Goal: Use online tool/utility: Utilize a website feature to perform a specific function

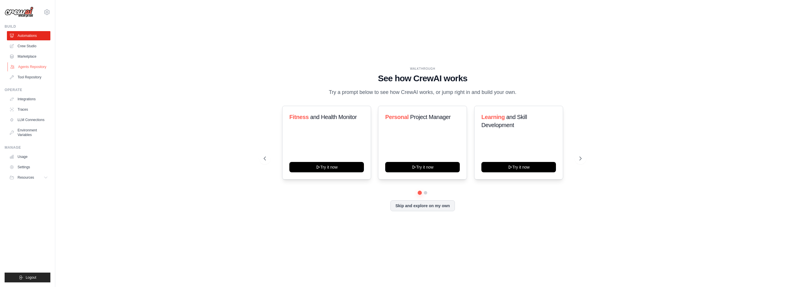
click at [33, 66] on link "Agents Repository" at bounding box center [28, 66] width 43 height 9
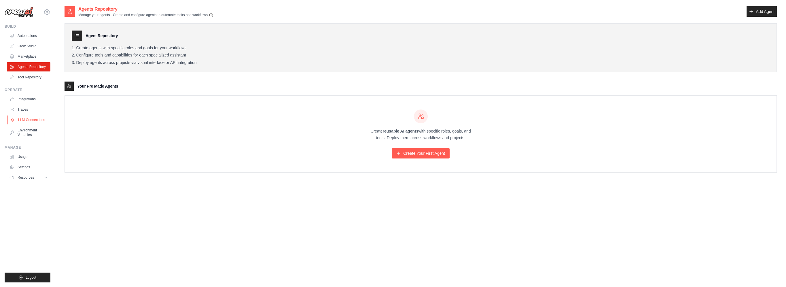
click at [33, 120] on link "LLM Connections" at bounding box center [28, 119] width 43 height 9
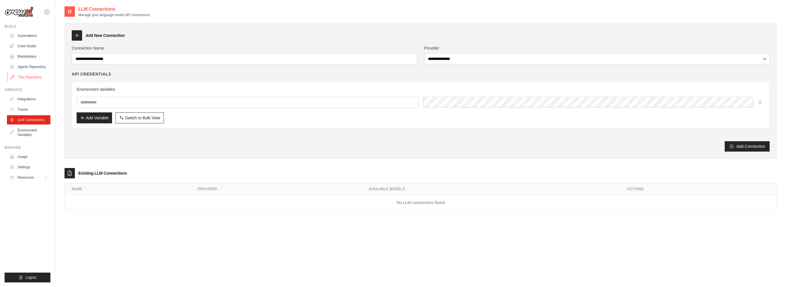
click at [29, 76] on link "Tool Repository" at bounding box center [28, 77] width 43 height 9
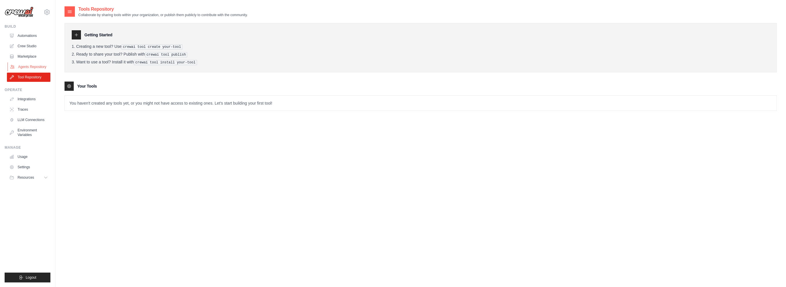
click at [31, 66] on link "Agents Repository" at bounding box center [28, 66] width 43 height 9
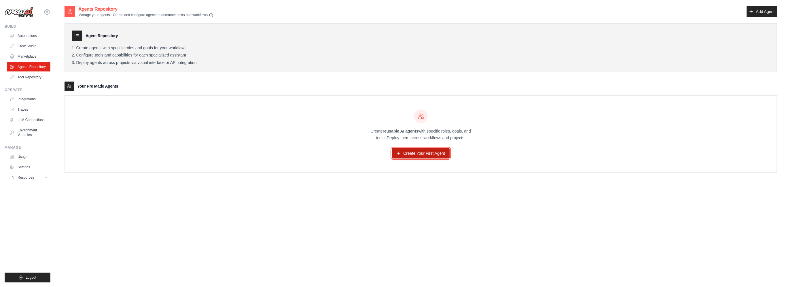
click at [423, 153] on link "Create Your First Agent" at bounding box center [421, 153] width 58 height 10
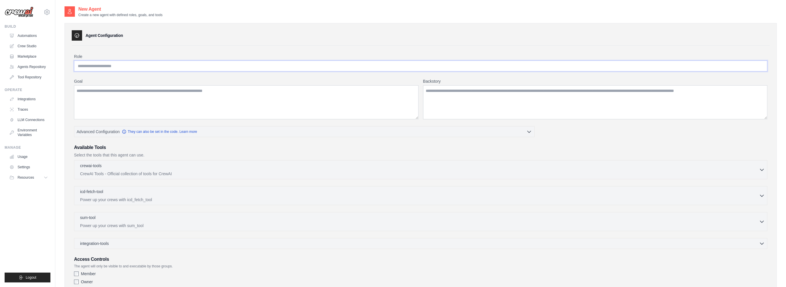
click at [107, 64] on input "Role" at bounding box center [420, 65] width 693 height 11
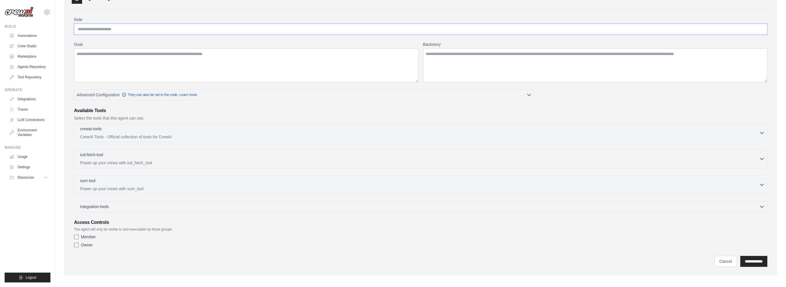
scroll to position [39, 0]
click at [144, 132] on p "CrewAI Tools - Official collection of tools for CrewAI" at bounding box center [419, 135] width 679 height 6
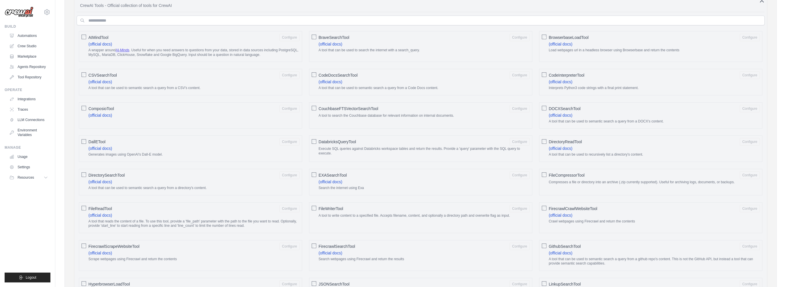
scroll to position [68, 0]
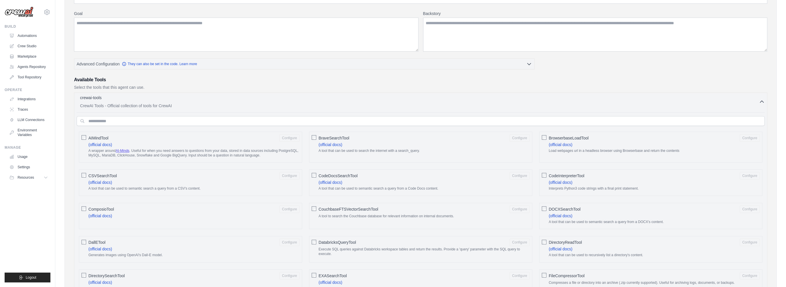
click at [108, 106] on p "CrewAI Tools - Official collection of tools for CrewAI" at bounding box center [419, 106] width 679 height 6
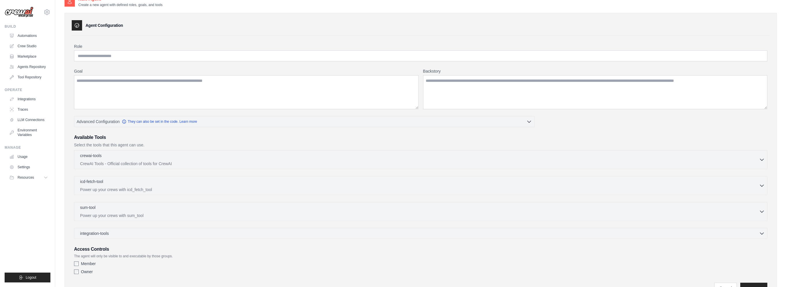
scroll to position [0, 0]
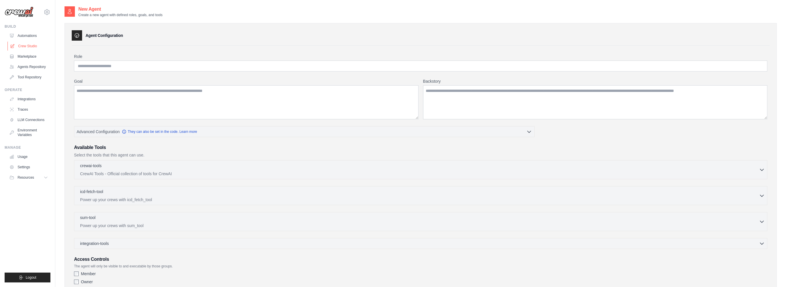
click at [29, 45] on link "Crew Studio" at bounding box center [28, 45] width 43 height 9
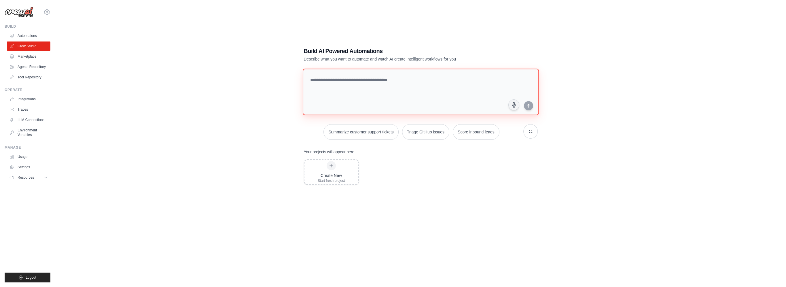
click at [365, 85] on textarea at bounding box center [420, 92] width 236 height 47
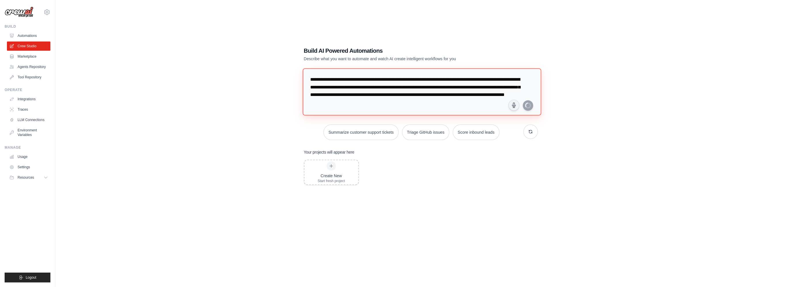
type textarea "**********"
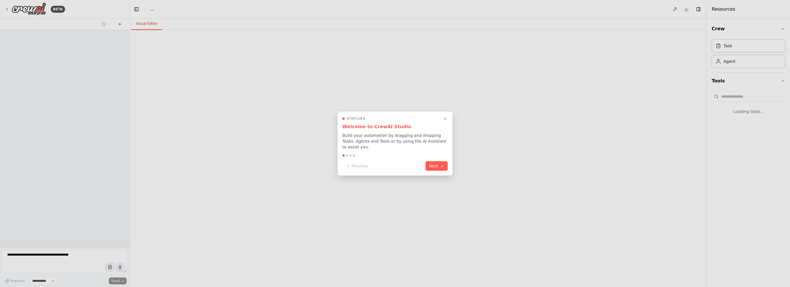
select select "****"
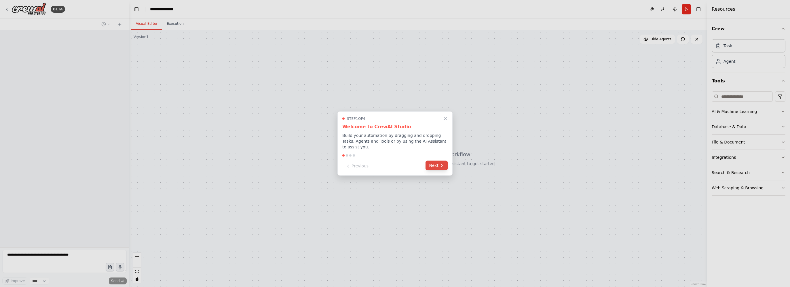
click at [441, 163] on icon at bounding box center [442, 165] width 5 height 5
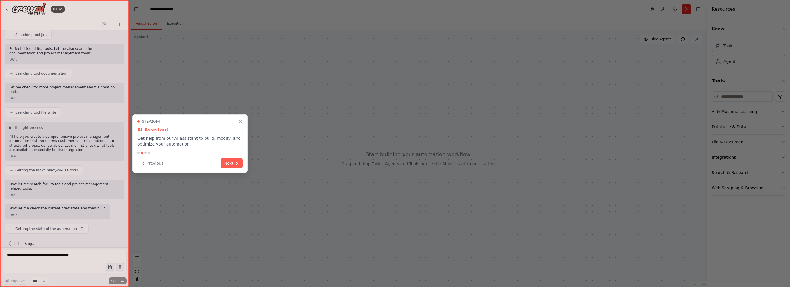
scroll to position [134, 0]
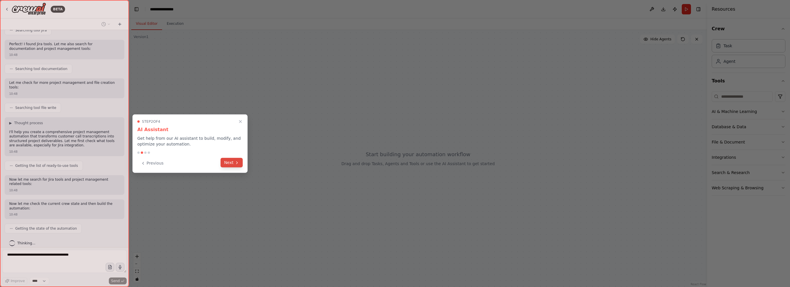
click at [234, 164] on button "Next" at bounding box center [232, 163] width 22 height 10
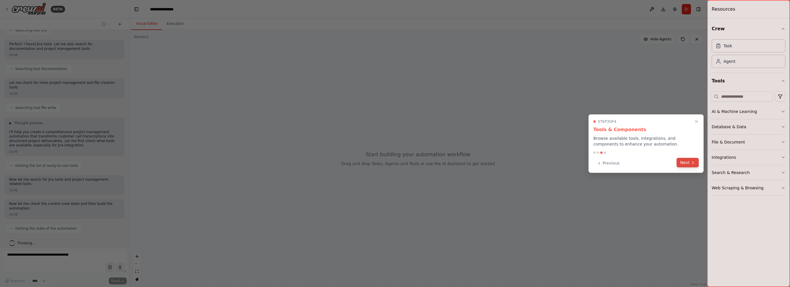
click at [691, 161] on icon at bounding box center [693, 162] width 5 height 5
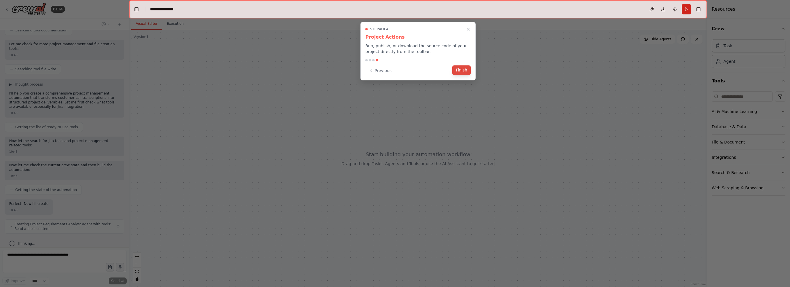
scroll to position [177, 0]
click at [463, 70] on button "Finish" at bounding box center [462, 70] width 18 height 10
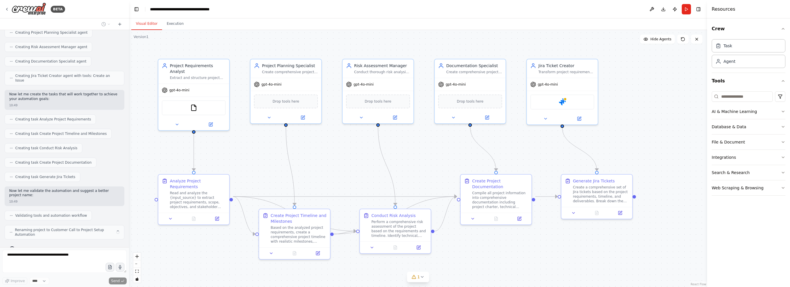
scroll to position [383, 0]
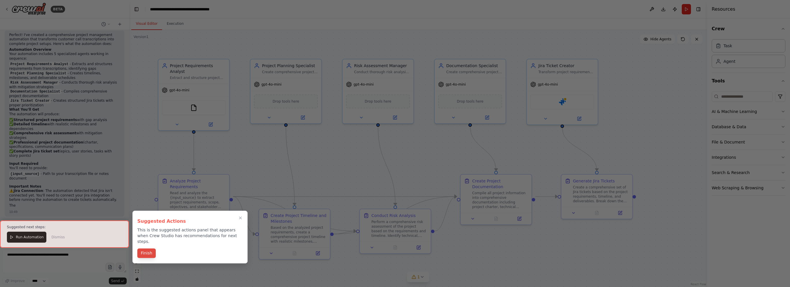
click at [146, 248] on button "Finish" at bounding box center [146, 253] width 18 height 10
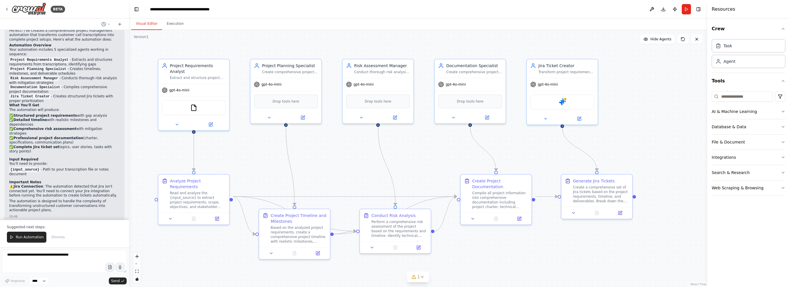
scroll to position [610, 0]
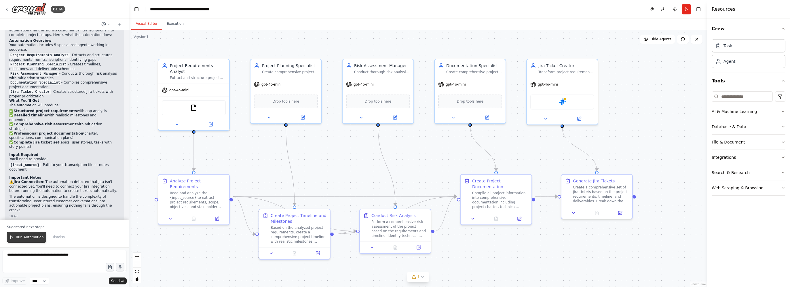
click at [33, 239] on span "Run Automation" at bounding box center [30, 237] width 28 height 5
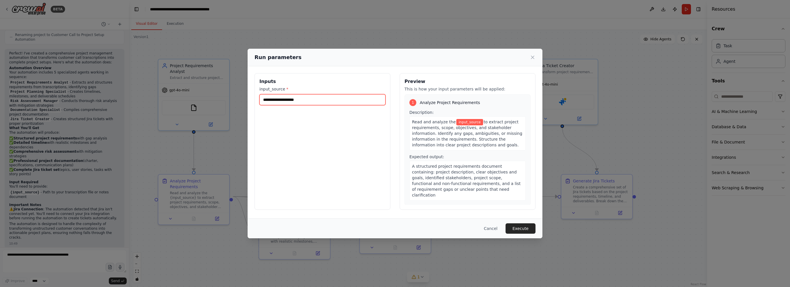
click at [288, 101] on input "input_source *" at bounding box center [323, 99] width 126 height 11
paste input "**********"
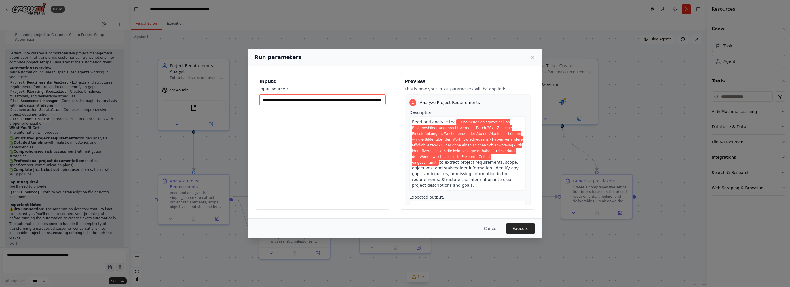
type input "**********"
click at [313, 119] on div "**********" at bounding box center [323, 141] width 136 height 137
click at [525, 228] on button "Execute" at bounding box center [521, 228] width 30 height 10
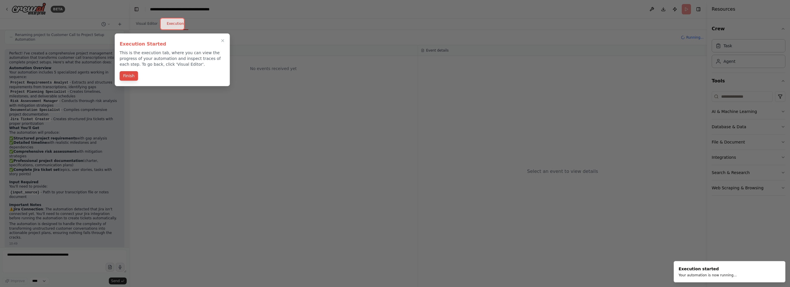
click at [128, 78] on button "Finish" at bounding box center [129, 76] width 18 height 10
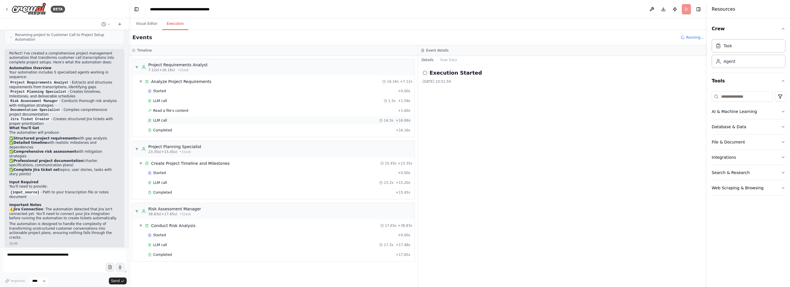
scroll to position [31, 0]
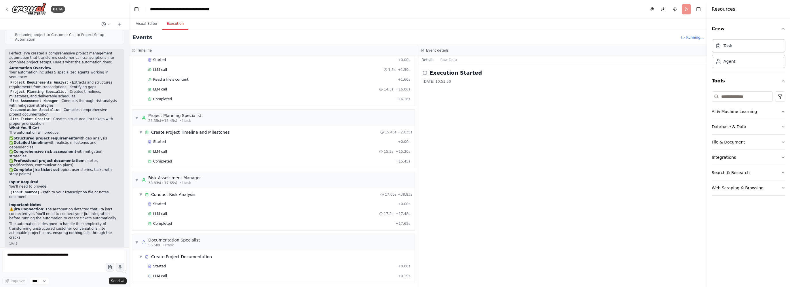
click at [227, 207] on div "Started + 0.00s LLM call 17.2s + 17.48s Completed + 17.65s" at bounding box center [276, 214] width 278 height 29
click at [228, 181] on div "▼ Risk Assessment Manager 38.83s (+17.65s) • 1 task" at bounding box center [273, 180] width 283 height 16
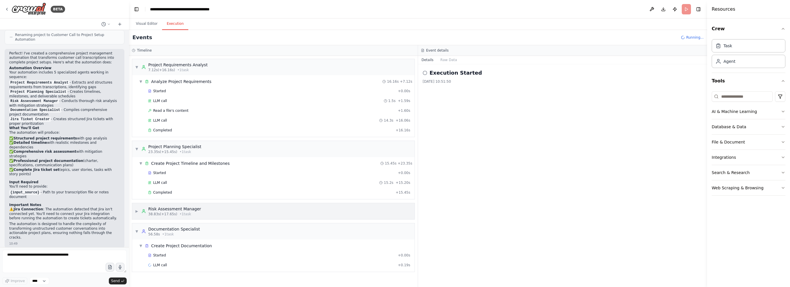
scroll to position [0, 0]
click at [196, 207] on div "▶ Risk Assessment Manager 38.83s (+17.65s) • 1 task" at bounding box center [273, 211] width 283 height 16
click at [159, 233] on span "Started" at bounding box center [159, 235] width 13 height 5
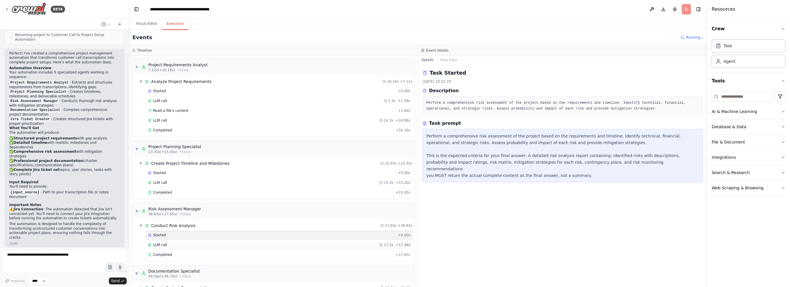
click at [157, 243] on span "LLM call" at bounding box center [160, 245] width 14 height 5
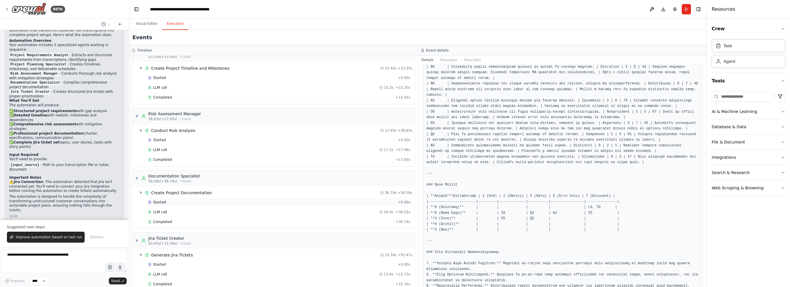
scroll to position [103, 0]
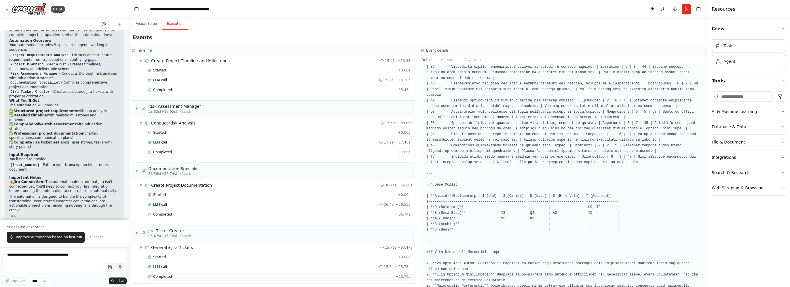
click at [171, 274] on div "Completed" at bounding box center [270, 276] width 245 height 5
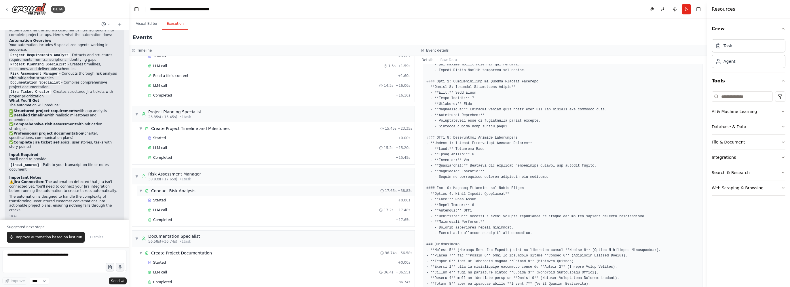
scroll to position [0, 0]
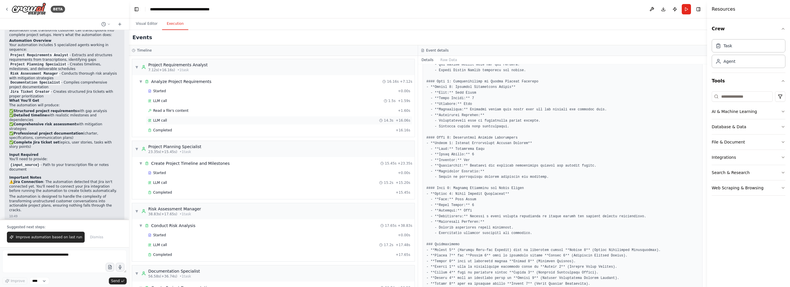
click at [188, 119] on div "LLM call 14.3s + 16.06s" at bounding box center [279, 120] width 262 height 5
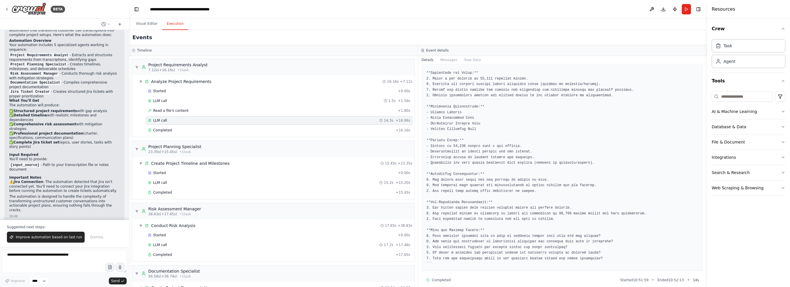
scroll to position [351, 0]
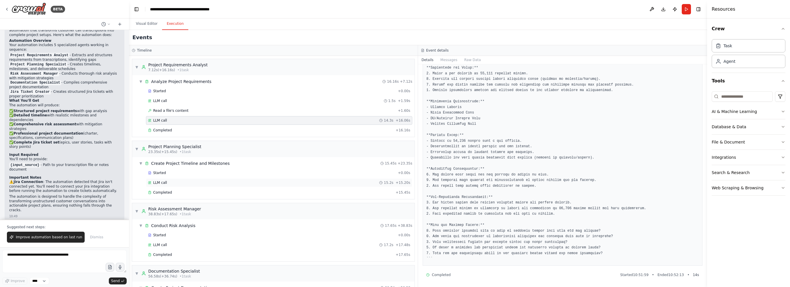
click at [177, 183] on div "LLM call 15.2s + 15.20s" at bounding box center [279, 182] width 262 height 5
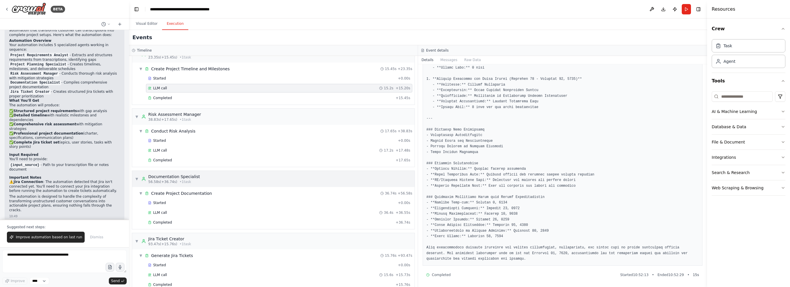
scroll to position [103, 0]
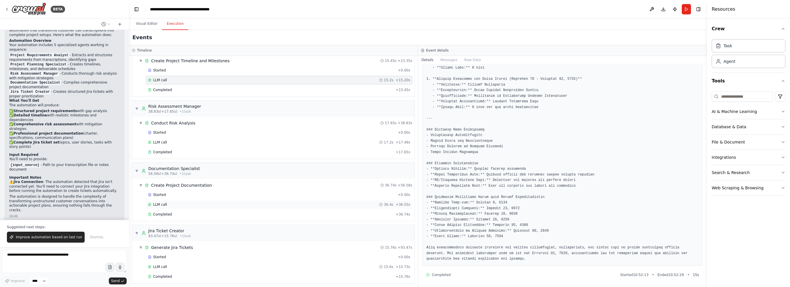
click at [175, 202] on div "LLM call 36.4s + 36.55s" at bounding box center [279, 204] width 262 height 5
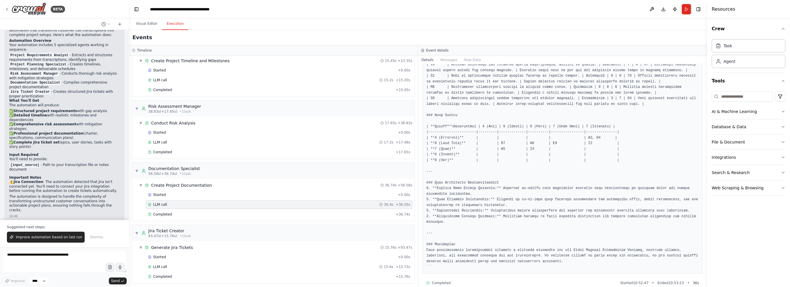
scroll to position [1008, 0]
click at [749, 111] on div "AI & Machine Learning" at bounding box center [734, 112] width 45 height 6
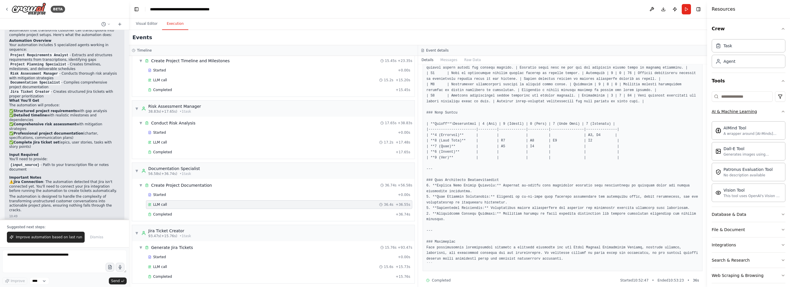
click at [749, 111] on div "AI & Machine Learning" at bounding box center [734, 112] width 45 height 6
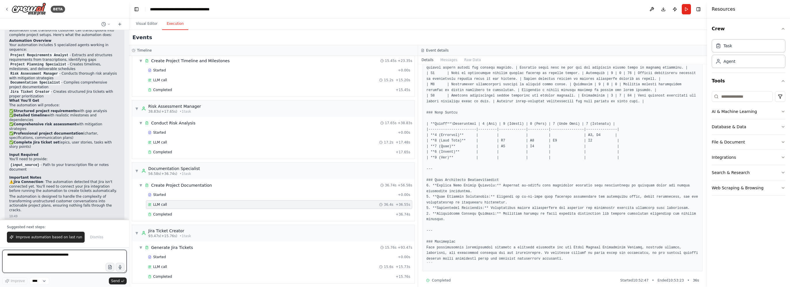
click at [59, 257] on textarea at bounding box center [64, 261] width 124 height 23
click at [144, 24] on button "Visual Editor" at bounding box center [146, 24] width 31 height 12
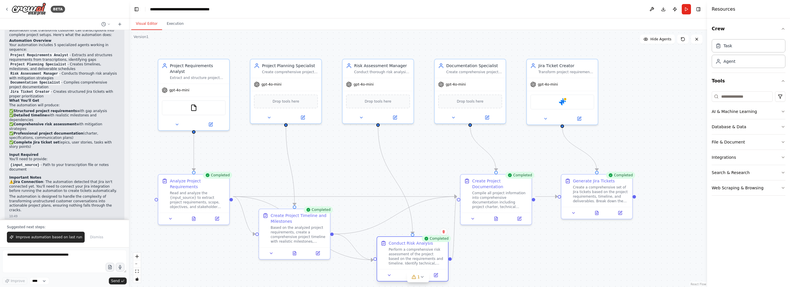
drag, startPoint x: 403, startPoint y: 232, endPoint x: 418, endPoint y: 258, distance: 30.6
click at [418, 258] on div "Perform a comprehensive risk assessment of the project based on the requirement…" at bounding box center [417, 256] width 56 height 18
click at [74, 255] on textarea at bounding box center [64, 261] width 124 height 23
type textarea "*"
click at [420, 276] on icon at bounding box center [422, 277] width 5 height 5
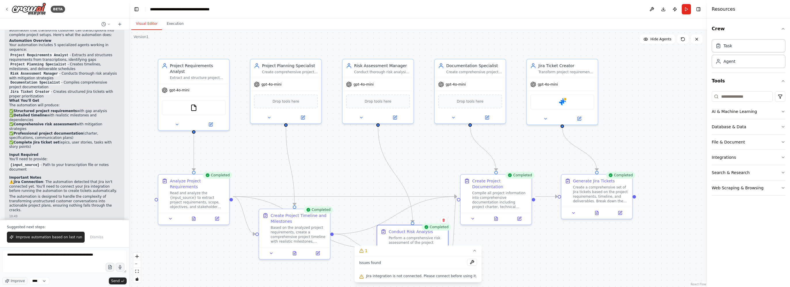
drag, startPoint x: 401, startPoint y: 243, endPoint x: 399, endPoint y: 230, distance: 12.8
click at [399, 230] on div "Conduct Risk Analysis" at bounding box center [411, 232] width 44 height 6
click at [482, 236] on div ".deletable-edge-delete-btn { width: 20px; height: 20px; border: 0px solid #ffff…" at bounding box center [418, 158] width 578 height 257
click at [472, 250] on icon at bounding box center [474, 250] width 5 height 5
click at [43, 260] on textarea "**********" at bounding box center [64, 261] width 124 height 23
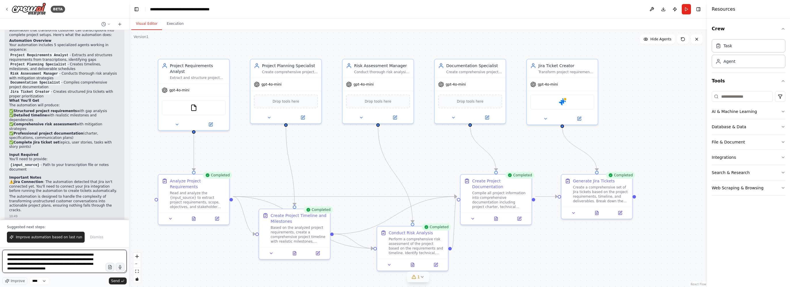
type textarea "**********"
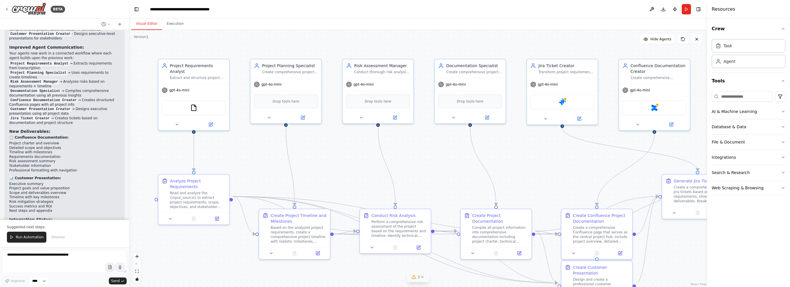
scroll to position [1374, 0]
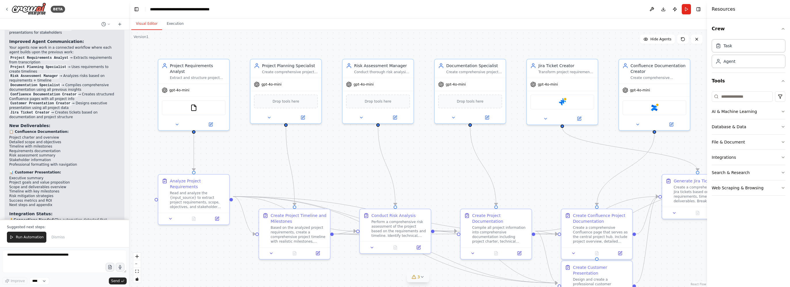
click at [31, 236] on span "Run Automation" at bounding box center [30, 237] width 28 height 5
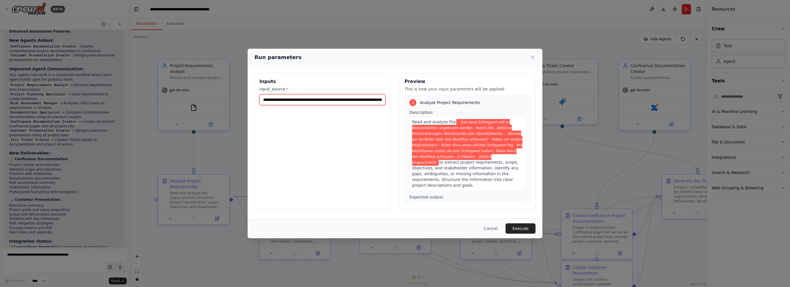
click at [369, 101] on input "**********" at bounding box center [323, 99] width 126 height 11
paste input "**********"
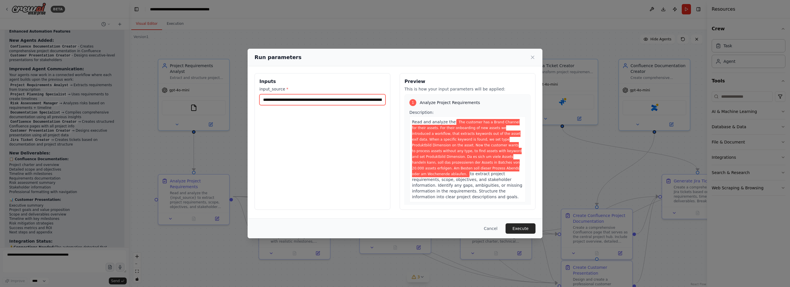
scroll to position [0, 862]
type input "**********"
click at [525, 228] on button "Execute" at bounding box center [521, 228] width 30 height 10
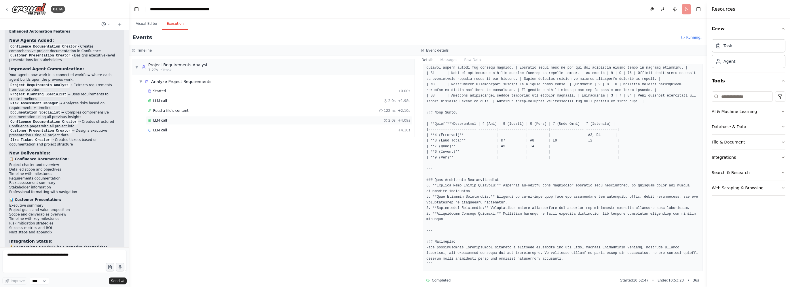
click at [173, 120] on div "LLM call 2.0s + 4.09s" at bounding box center [279, 120] width 262 height 5
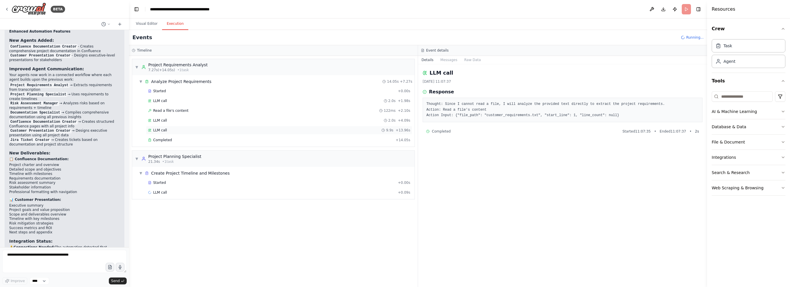
click at [169, 129] on div "LLM call 9.9s + 13.96s" at bounding box center [279, 130] width 262 height 5
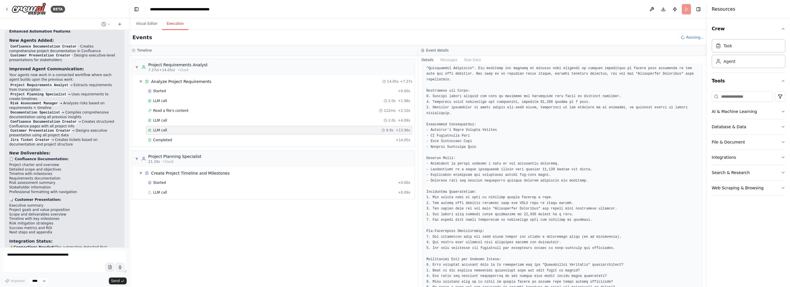
scroll to position [109, 0]
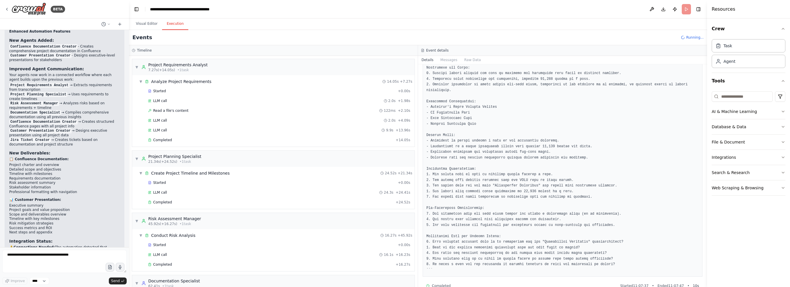
click at [503, 226] on pre at bounding box center [563, 132] width 273 height 281
click at [171, 190] on div "LLM call 24.3s + 24.41s" at bounding box center [279, 192] width 262 height 5
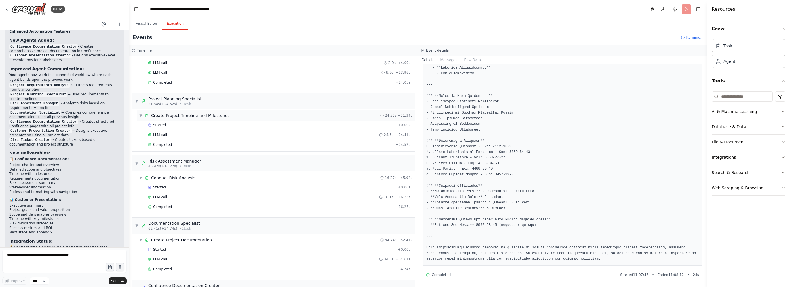
scroll to position [86, 0]
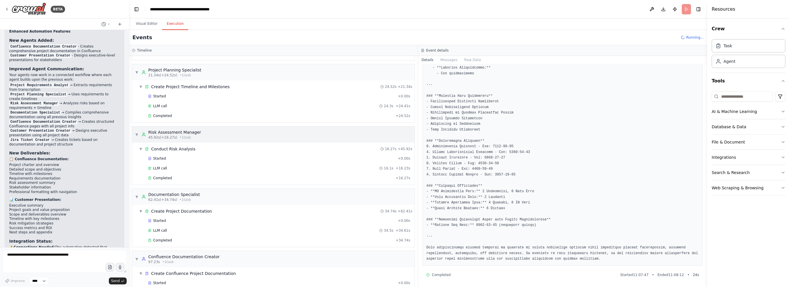
click at [207, 131] on div "▼ Risk Assessment Manager 45.92s (+16.27s) • 1 task" at bounding box center [273, 134] width 283 height 16
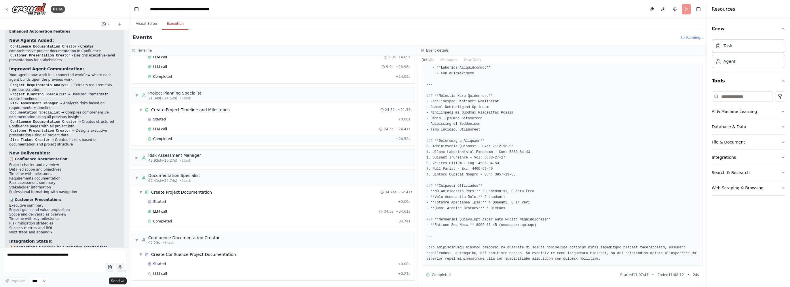
scroll to position [61, 0]
click at [199, 158] on div "▶ Risk Assessment Manager 45.92s (+16.27s) • 1 task" at bounding box center [273, 160] width 283 height 16
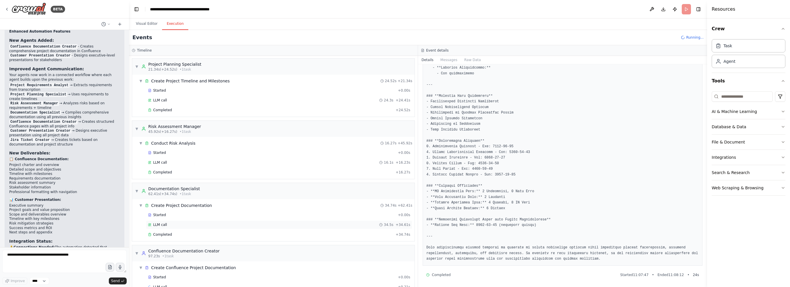
scroll to position [103, 0]
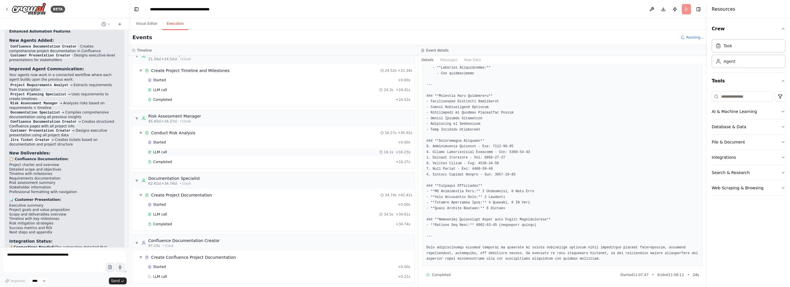
click at [182, 150] on div "LLM call 16.1s + 16.23s" at bounding box center [279, 152] width 262 height 5
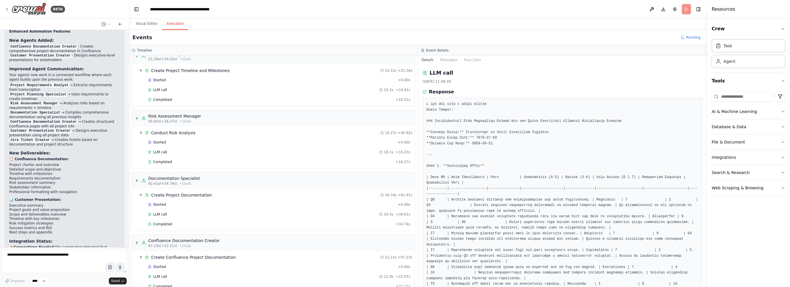
scroll to position [29, 0]
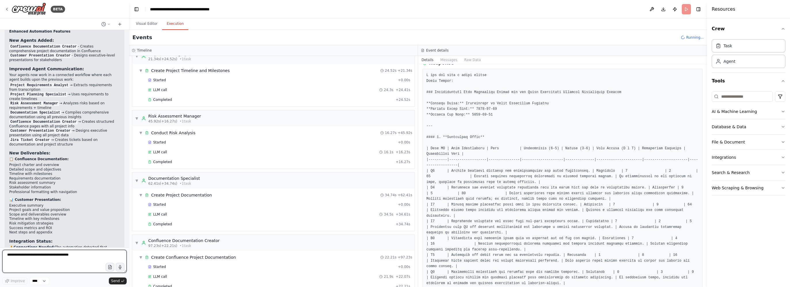
click at [48, 257] on textarea at bounding box center [64, 261] width 124 height 23
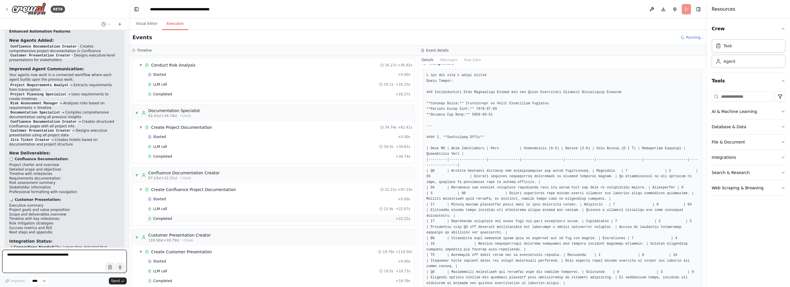
scroll to position [217, 0]
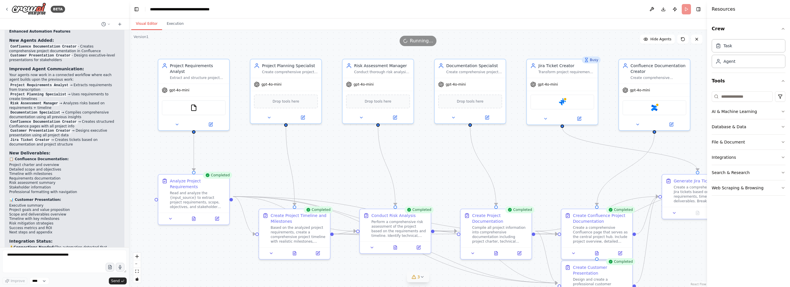
click at [146, 22] on button "Visual Editor" at bounding box center [146, 24] width 31 height 12
click at [66, 260] on textarea at bounding box center [64, 261] width 124 height 23
type textarea "*"
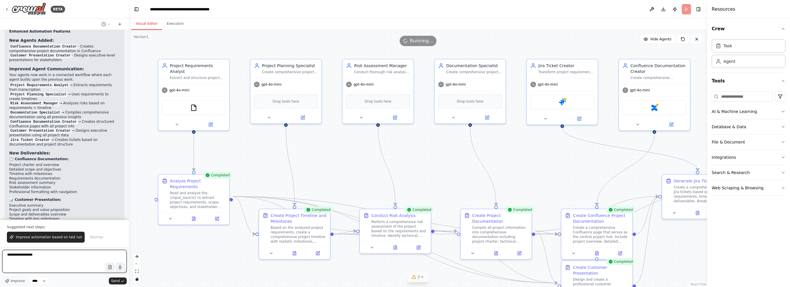
scroll to position [1374, 0]
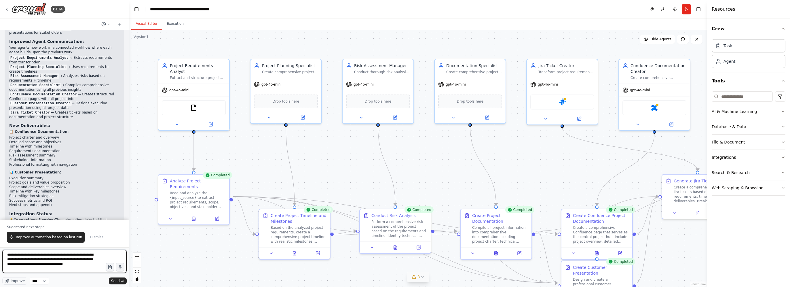
type textarea "**********"
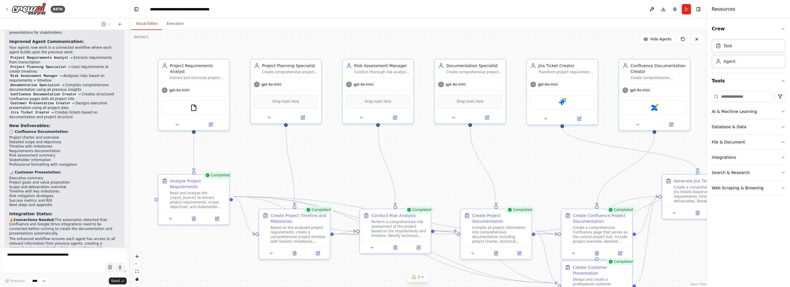
scroll to position [1390, 0]
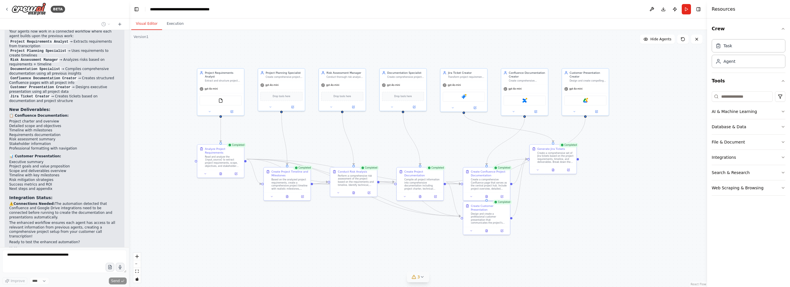
drag, startPoint x: 435, startPoint y: 264, endPoint x: 386, endPoint y: 217, distance: 68.3
click at [386, 217] on div ".deletable-edge-delete-btn { width: 20px; height: 20px; border: 0px solid #ffff…" at bounding box center [418, 158] width 578 height 257
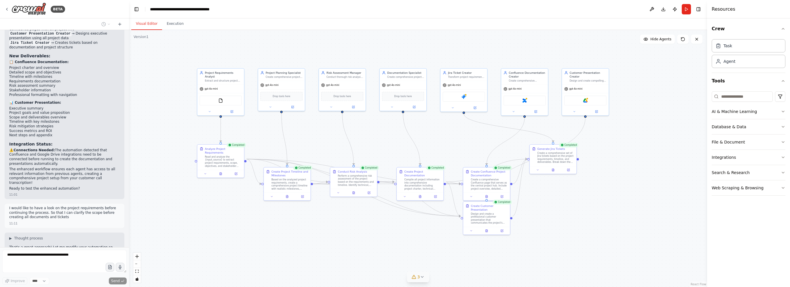
scroll to position [1448, 0]
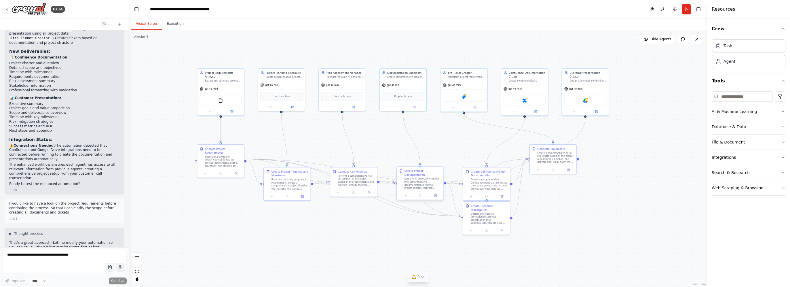
click at [416, 180] on div "Compile all project information into comprehensive documentation including proj…" at bounding box center [422, 183] width 37 height 12
click at [173, 24] on button "Execution" at bounding box center [175, 24] width 26 height 12
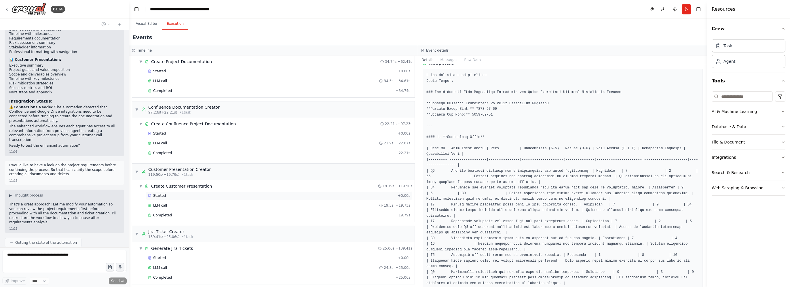
scroll to position [1491, 0]
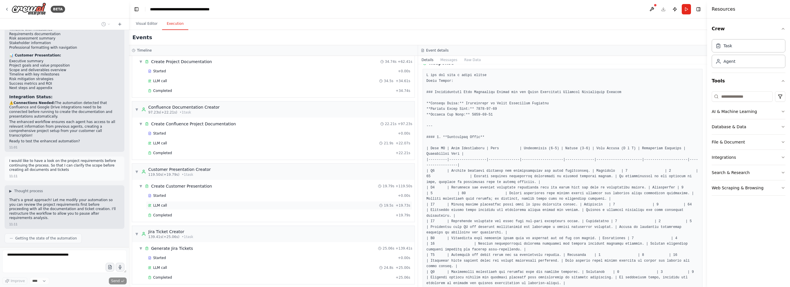
click at [179, 203] on div "LLM call 19.5s + 19.73s" at bounding box center [279, 205] width 262 height 5
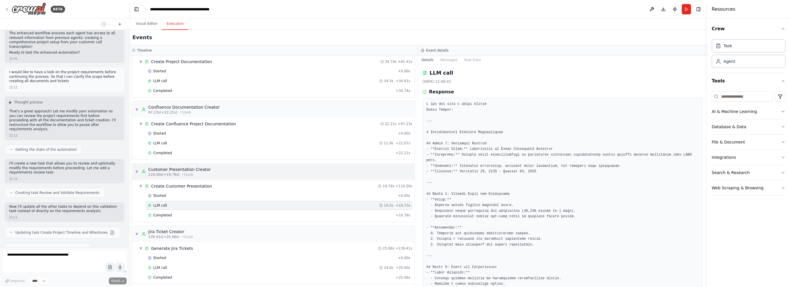
scroll to position [1596, 0]
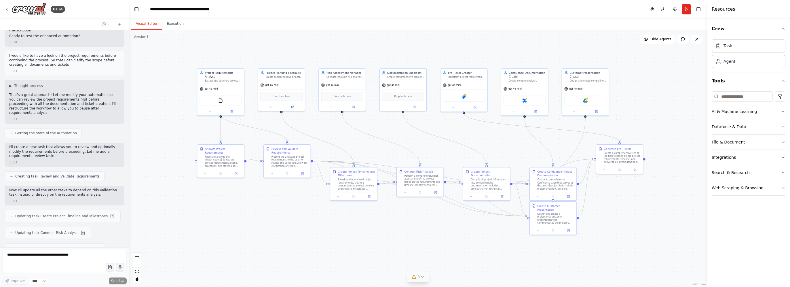
click at [141, 26] on button "Visual Editor" at bounding box center [146, 24] width 31 height 12
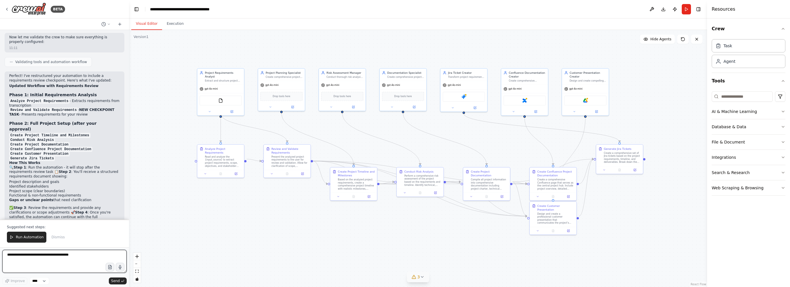
scroll to position [1864, 0]
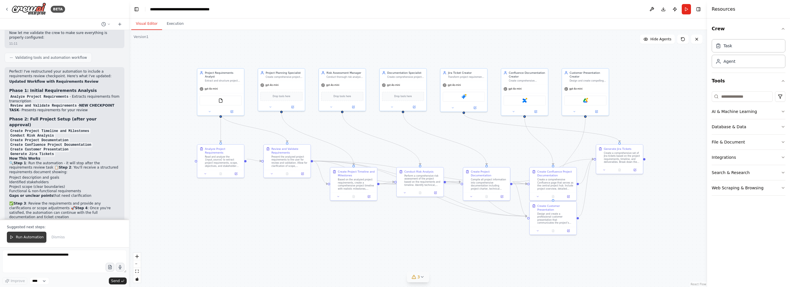
click at [29, 239] on span "Run Automation" at bounding box center [30, 237] width 28 height 5
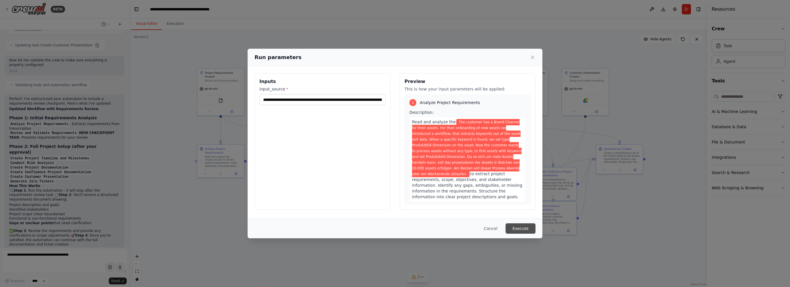
click at [523, 230] on button "Execute" at bounding box center [521, 228] width 30 height 10
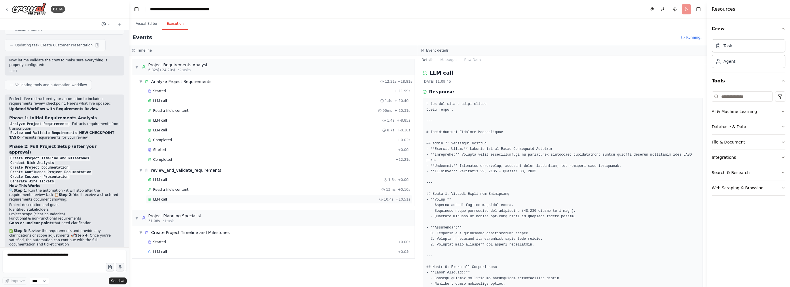
click at [189, 195] on div "LLM call 10.4s + 10.51s" at bounding box center [279, 199] width 266 height 9
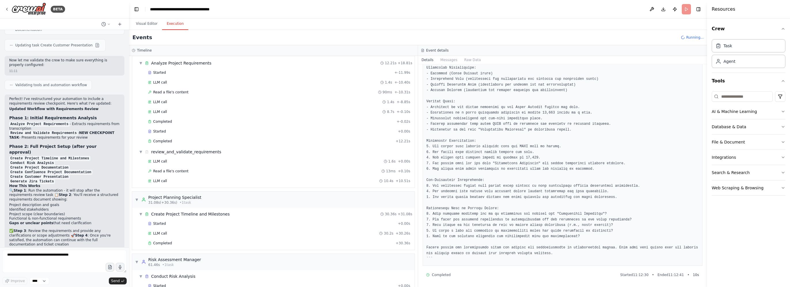
scroll to position [38, 0]
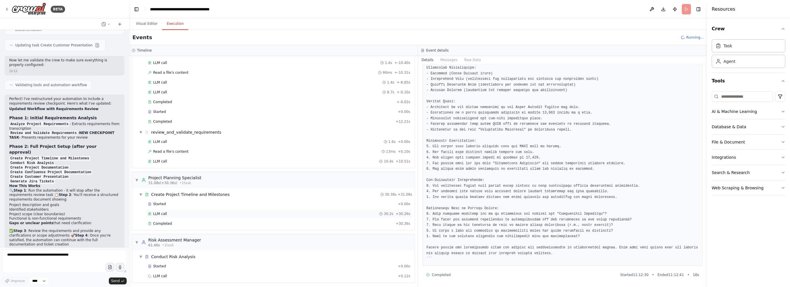
click at [173, 211] on div "LLM call 30.2s + 30.26s" at bounding box center [279, 213] width 262 height 5
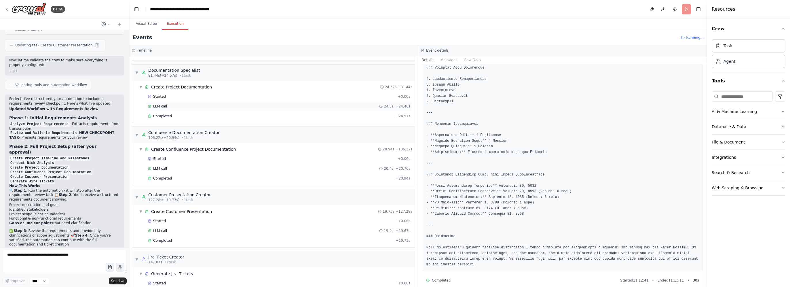
scroll to position [273, 0]
click at [175, 164] on div "LLM call 20.4s + 20.76s" at bounding box center [279, 166] width 262 height 5
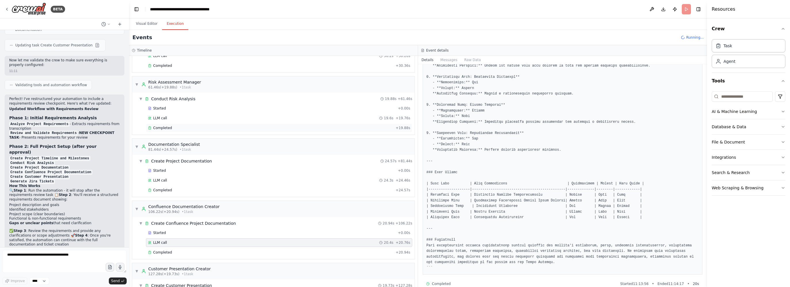
scroll to position [186, 0]
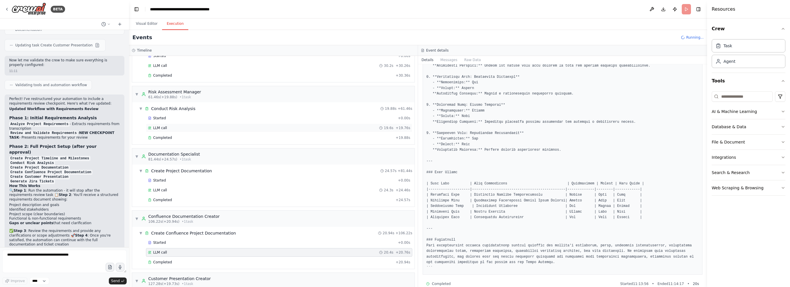
click at [183, 126] on div "LLM call 19.6s + 19.76s" at bounding box center [279, 128] width 262 height 5
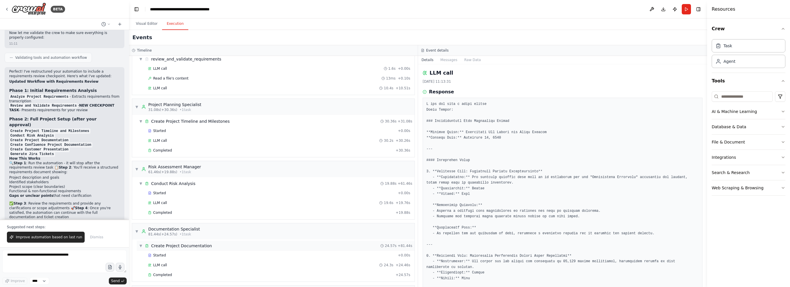
scroll to position [0, 0]
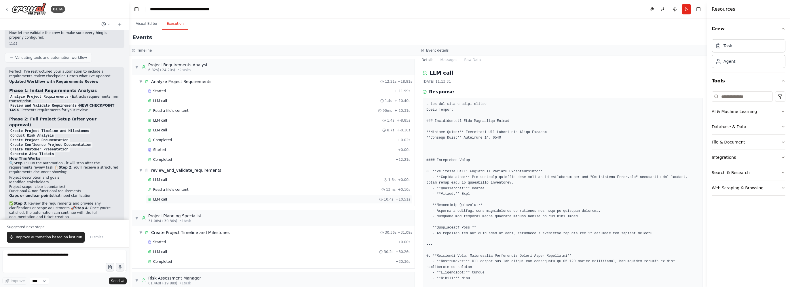
click at [172, 199] on div "LLM call 10.4s + 10.51s" at bounding box center [279, 199] width 262 height 5
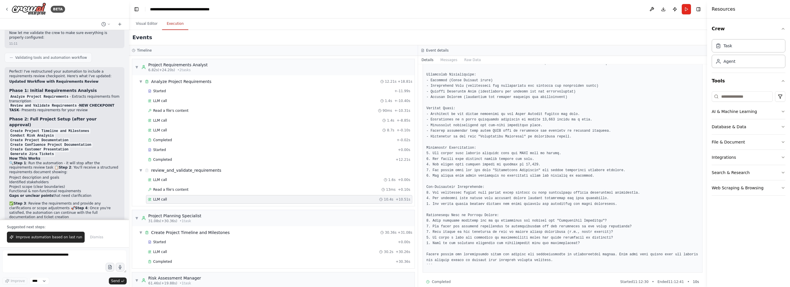
scroll to position [137, 0]
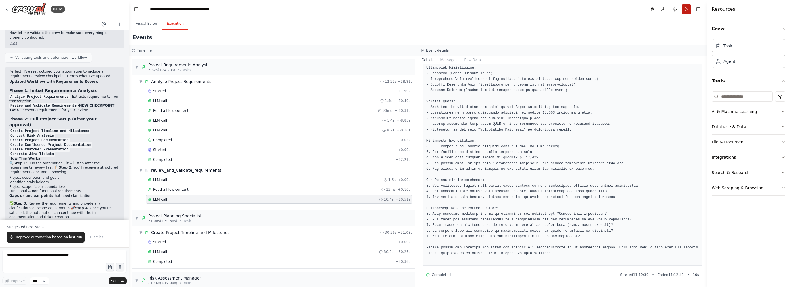
click at [687, 9] on button "Run" at bounding box center [686, 9] width 9 height 10
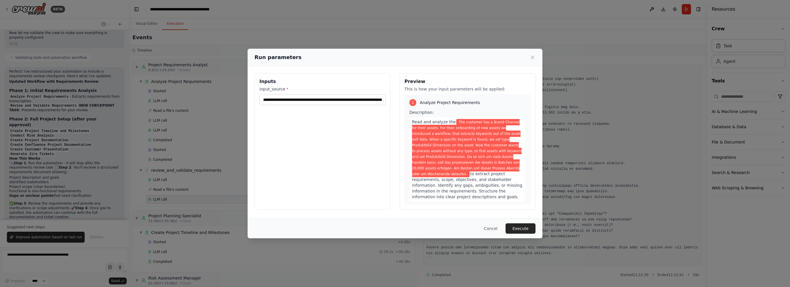
click at [457, 127] on span "The customer has a Brand Channel for their assets. For their onboarding of new …" at bounding box center [467, 148] width 110 height 58
click at [441, 140] on span "The customer has a Brand Channel for their assets. For their onboarding of new …" at bounding box center [467, 148] width 110 height 58
click at [427, 145] on span "The customer has a Brand Channel for their assets. For their onboarding of new …" at bounding box center [467, 148] width 110 height 58
click at [361, 101] on input "**********" at bounding box center [323, 99] width 126 height 11
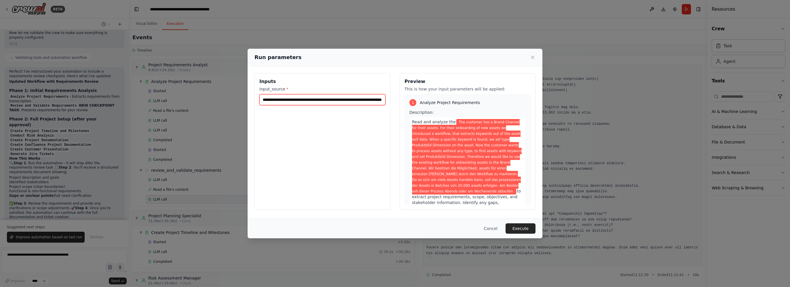
scroll to position [0, 1207]
type input "**********"
click at [525, 228] on button "Execute" at bounding box center [521, 228] width 30 height 10
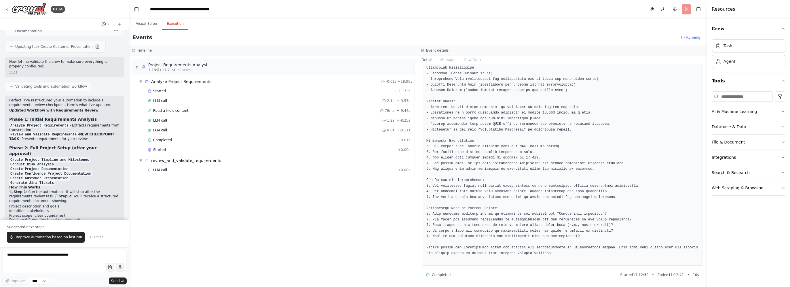
scroll to position [1806, 0]
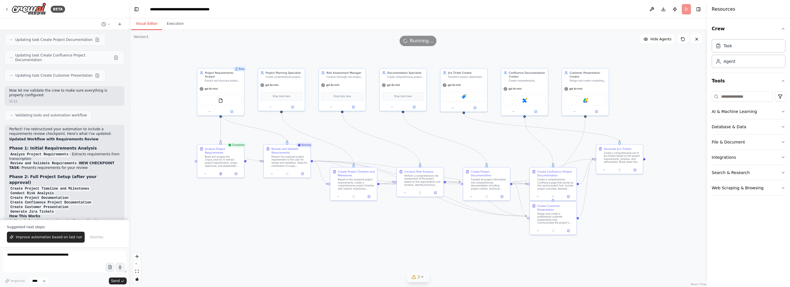
click at [147, 25] on button "Visual Editor" at bounding box center [146, 24] width 31 height 12
click at [176, 22] on button "Execution" at bounding box center [175, 24] width 26 height 12
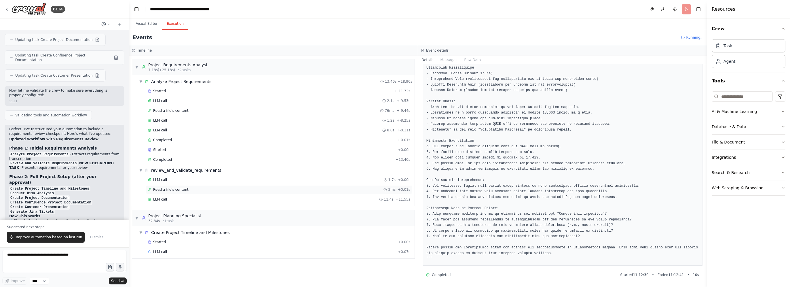
click at [175, 189] on span "Read a file's content" at bounding box center [170, 189] width 35 height 5
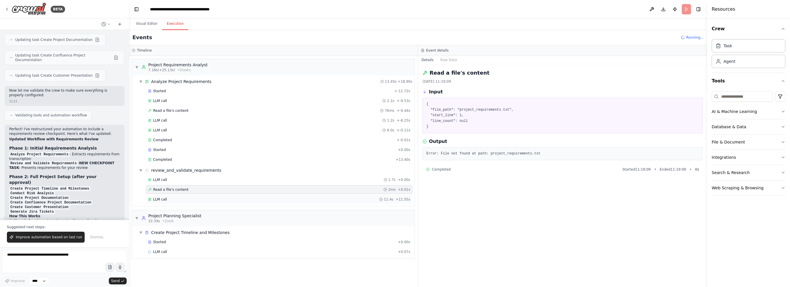
click at [173, 197] on div "LLM call 11.4s + 11.55s" at bounding box center [279, 199] width 262 height 5
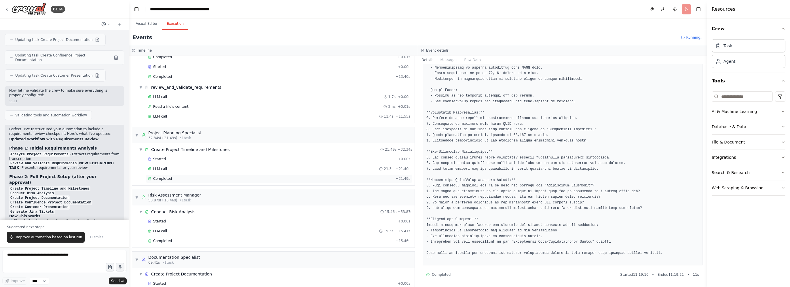
scroll to position [86, 0]
click at [176, 175] on div "Completed + 21.49s" at bounding box center [279, 175] width 266 height 9
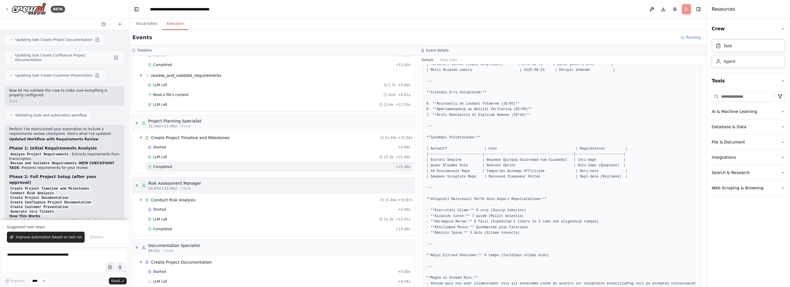
scroll to position [100, 0]
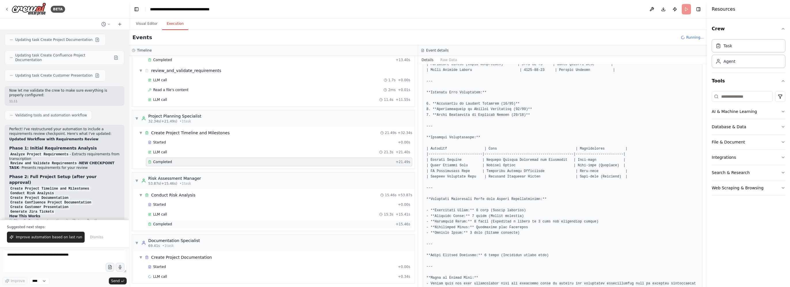
click at [185, 222] on div "Completed" at bounding box center [270, 224] width 245 height 5
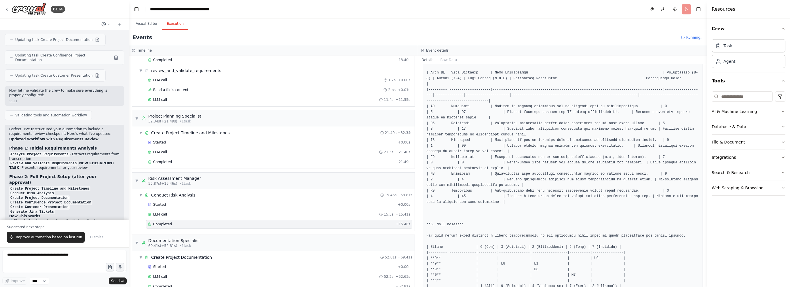
scroll to position [159, 0]
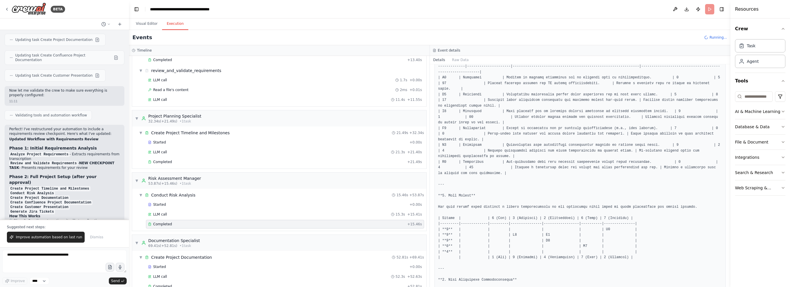
drag, startPoint x: 708, startPoint y: 107, endPoint x: 731, endPoint y: 111, distance: 23.3
click at [731, 111] on div at bounding box center [732, 143] width 2 height 287
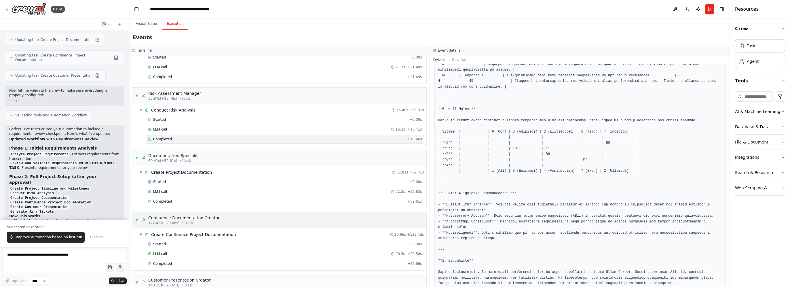
scroll to position [215, 0]
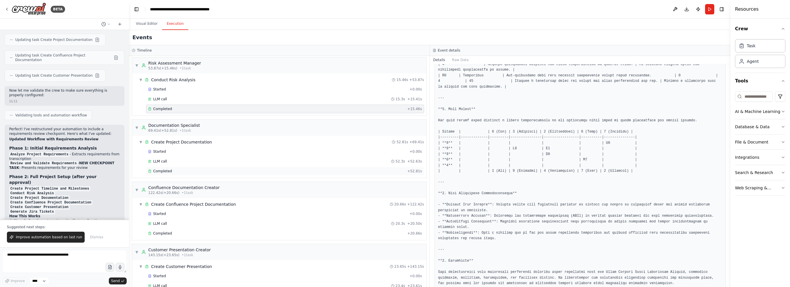
click at [175, 169] on div "Completed" at bounding box center [276, 171] width 257 height 5
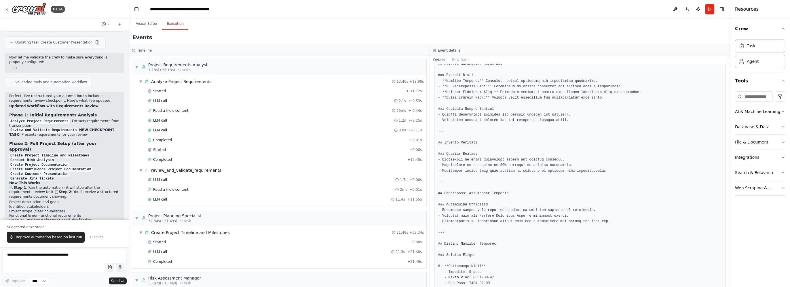
scroll to position [1864, 0]
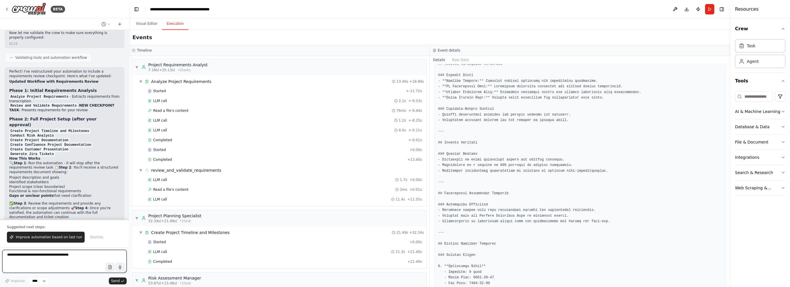
click at [59, 252] on textarea at bounding box center [64, 261] width 124 height 23
type textarea "**********"
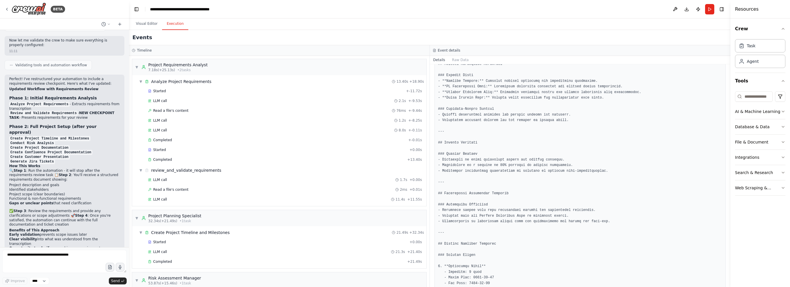
scroll to position [1871, 0]
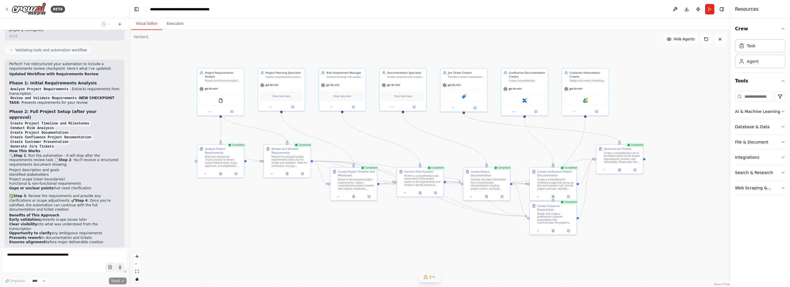
click at [150, 21] on button "Visual Editor" at bounding box center [146, 24] width 31 height 12
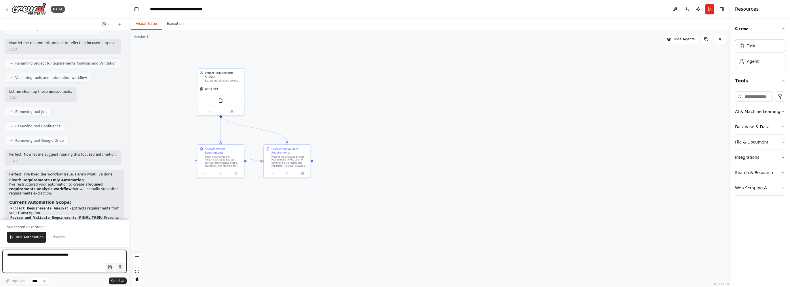
scroll to position [2525, 0]
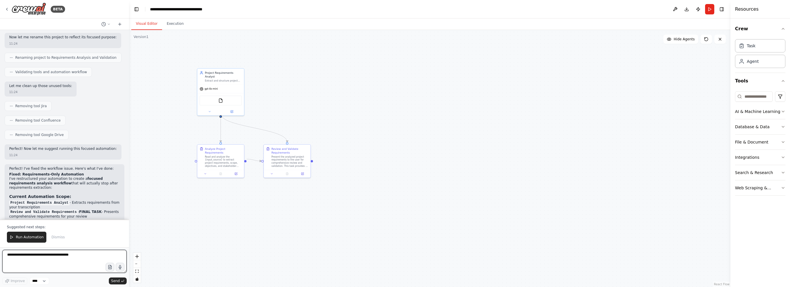
click at [40, 258] on textarea at bounding box center [64, 261] width 124 height 23
type textarea "**********"
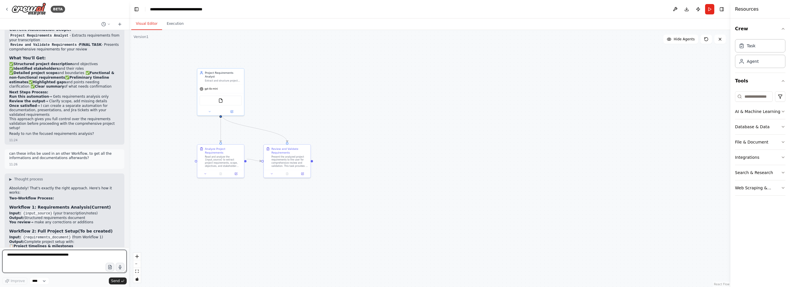
scroll to position [2696, 0]
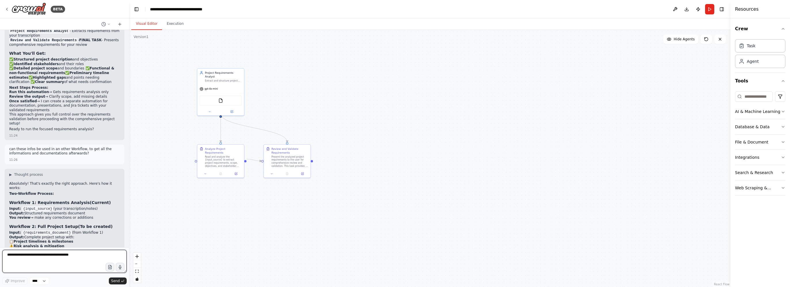
click at [47, 255] on textarea at bounding box center [64, 261] width 124 height 23
type textarea "**********"
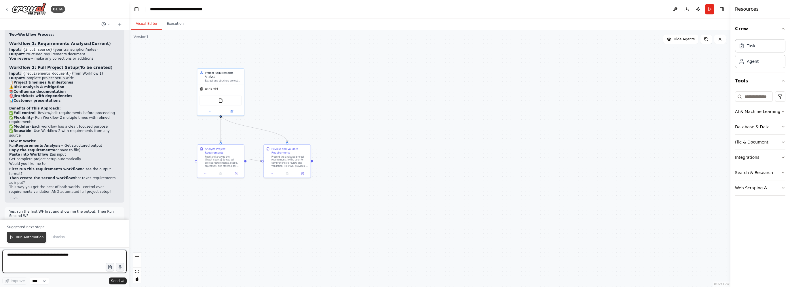
scroll to position [2860, 0]
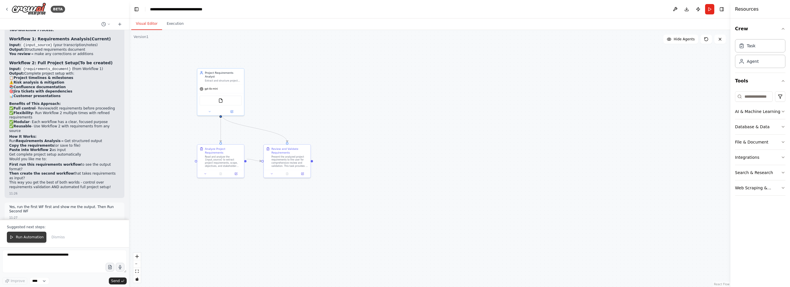
click at [33, 239] on span "Run Automation" at bounding box center [30, 237] width 28 height 5
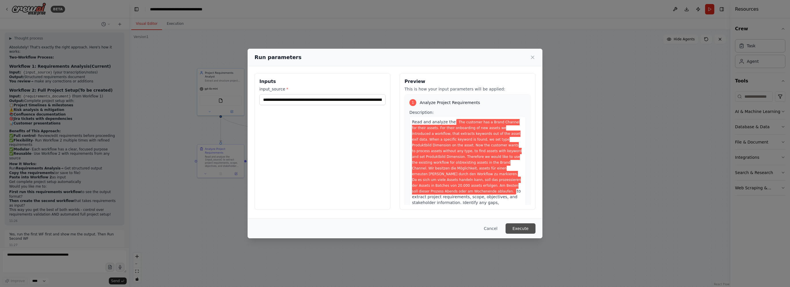
click at [527, 228] on button "Execute" at bounding box center [521, 228] width 30 height 10
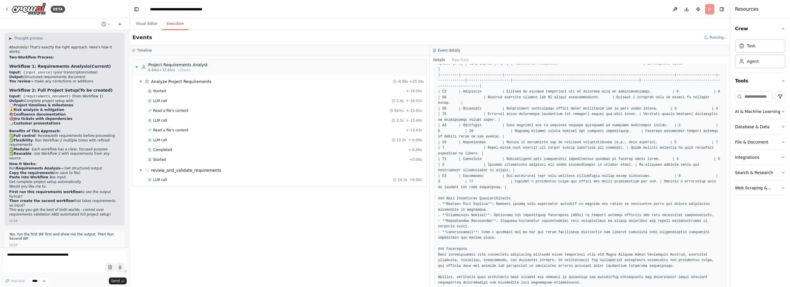
scroll to position [2860, 0]
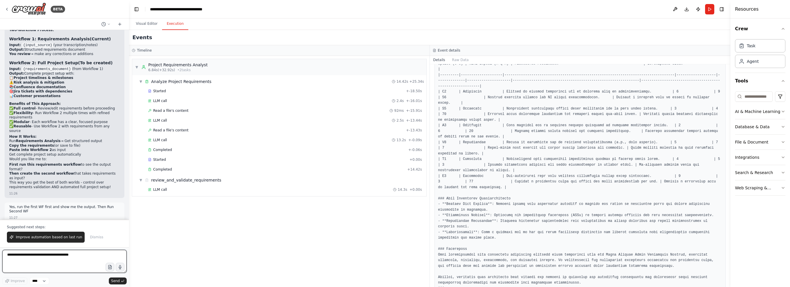
click at [48, 255] on textarea at bounding box center [64, 261] width 124 height 23
type textarea "**********"
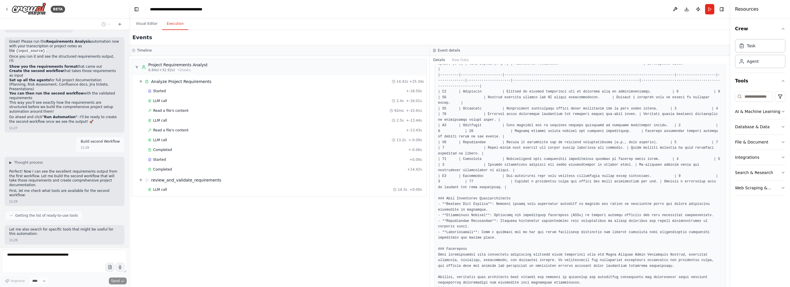
scroll to position [3098, 0]
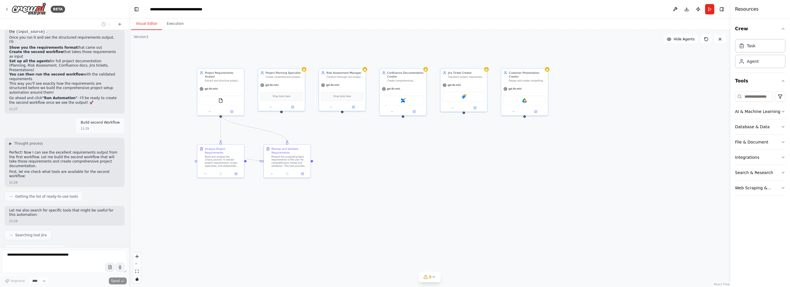
click at [154, 22] on button "Visual Editor" at bounding box center [146, 24] width 31 height 12
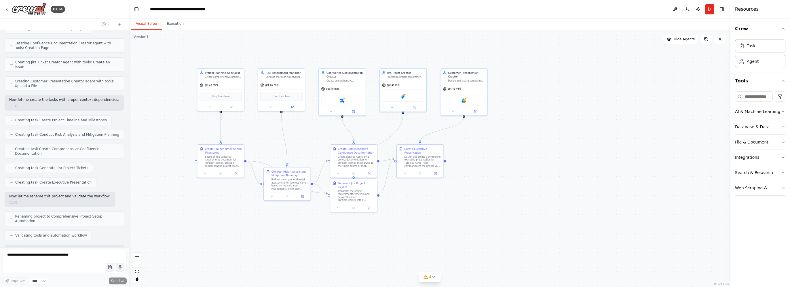
scroll to position [3421, 0]
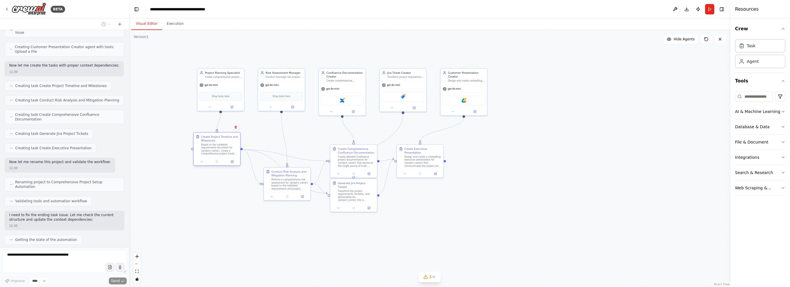
drag, startPoint x: 213, startPoint y: 161, endPoint x: 209, endPoint y: 149, distance: 13.0
click at [209, 149] on div "Based on the validated requirements document for {project_name}, create a compr…" at bounding box center [219, 149] width 37 height 12
click at [222, 197] on div ".deletable-edge-delete-btn { width: 20px; height: 20px; border: 0px solid #ffff…" at bounding box center [430, 158] width 602 height 257
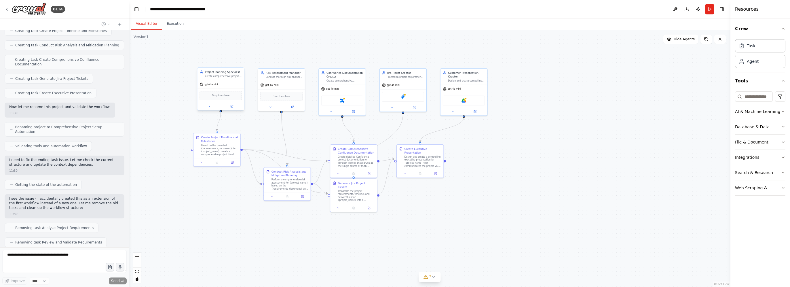
scroll to position [3499, 0]
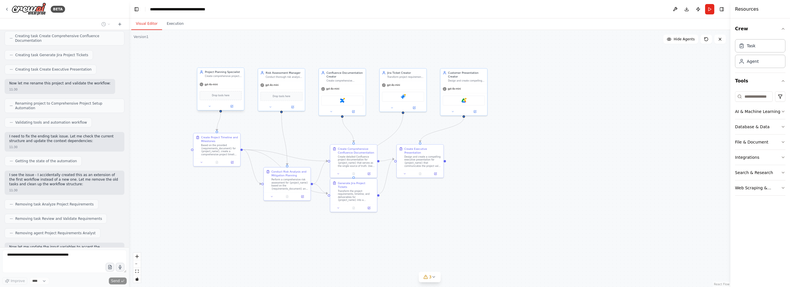
click at [237, 86] on div "gpt-4o-mini" at bounding box center [220, 84] width 47 height 8
click at [209, 106] on icon at bounding box center [209, 106] width 3 height 3
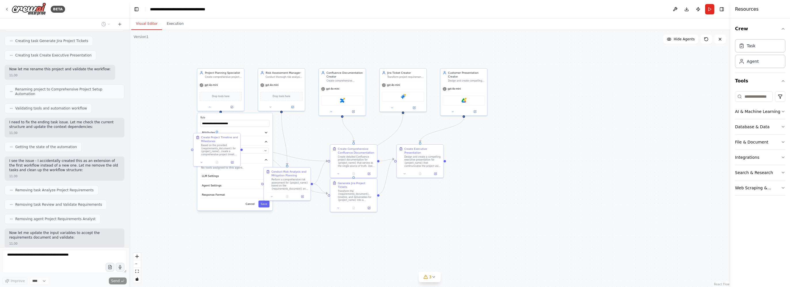
click at [165, 124] on div ".deletable-edge-delete-btn { width: 20px; height: 20px; border: 0px solid #ffff…" at bounding box center [430, 158] width 602 height 257
click at [227, 239] on div ".deletable-edge-delete-btn { width: 20px; height: 20px; border: 0px solid #ffff…" at bounding box center [430, 158] width 602 height 257
click at [16, 237] on span "Run Automation" at bounding box center [30, 237] width 28 height 5
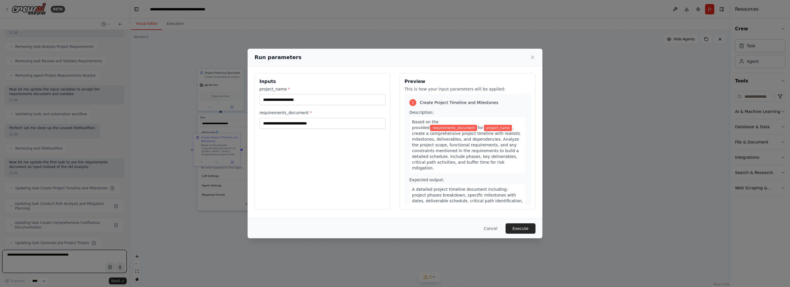
scroll to position [3667, 0]
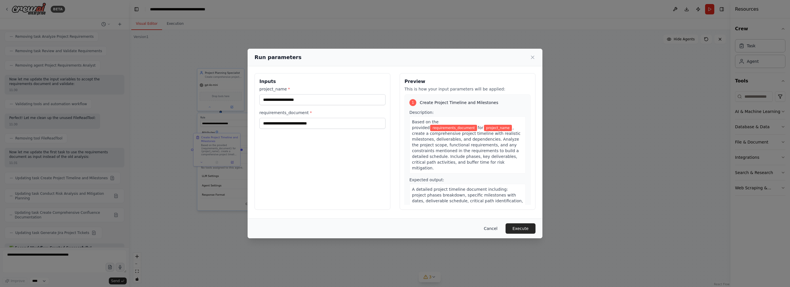
click at [498, 229] on button "Cancel" at bounding box center [491, 228] width 23 height 10
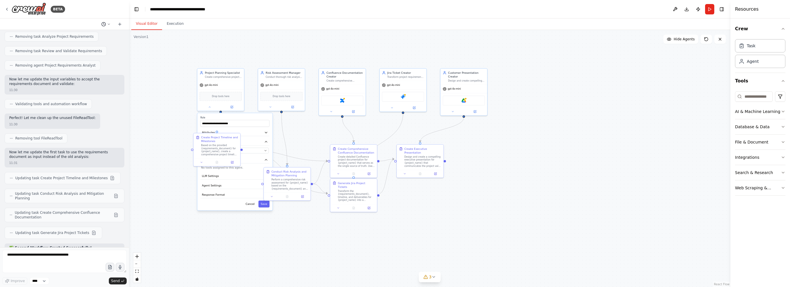
click at [108, 24] on icon at bounding box center [108, 23] width 3 height 3
click at [108, 24] on div at bounding box center [64, 143] width 129 height 287
click at [108, 24] on icon at bounding box center [108, 23] width 3 height 3
click at [114, 96] on div at bounding box center [64, 143] width 129 height 287
click at [69, 256] on textarea at bounding box center [64, 261] width 124 height 23
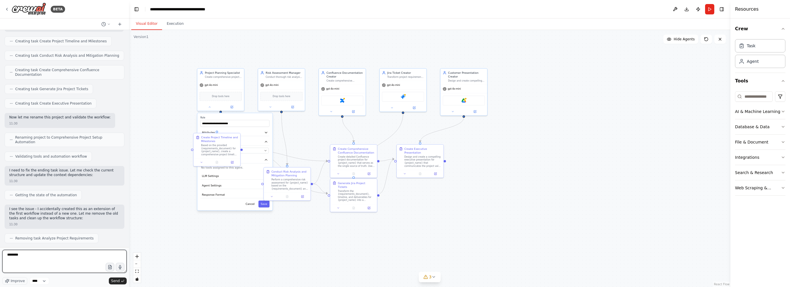
scroll to position [3437, 0]
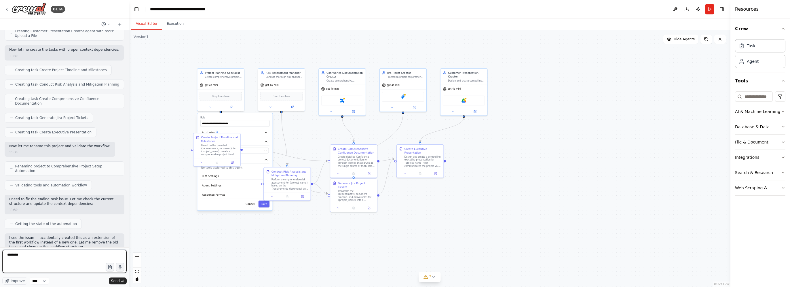
click at [54, 255] on textarea "*******" at bounding box center [64, 261] width 124 height 23
type textarea "**********"
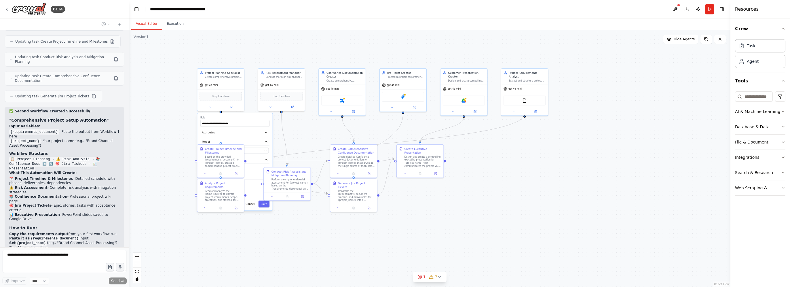
scroll to position [3808, 0]
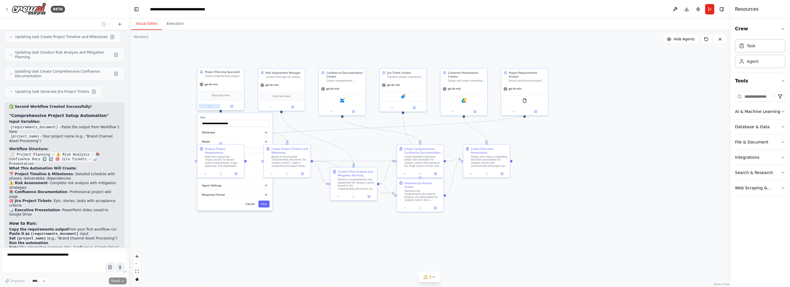
click at [209, 106] on icon at bounding box center [209, 106] width 3 height 3
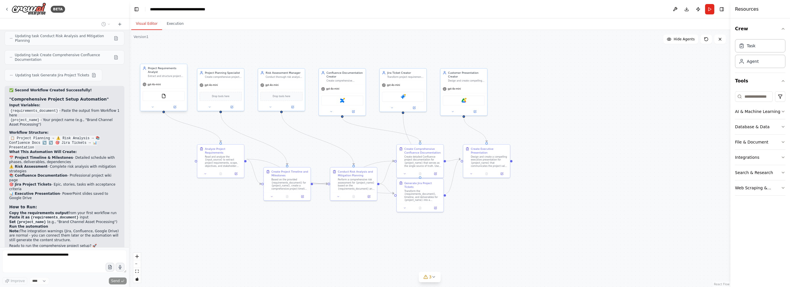
drag, startPoint x: 527, startPoint y: 84, endPoint x: 161, endPoint y: 82, distance: 365.3
click at [161, 82] on div "gpt-4o-mini" at bounding box center [163, 84] width 47 height 8
click at [213, 215] on div ".deletable-edge-delete-btn { width: 20px; height: 20px; border: 0px solid #ffff…" at bounding box center [430, 158] width 602 height 257
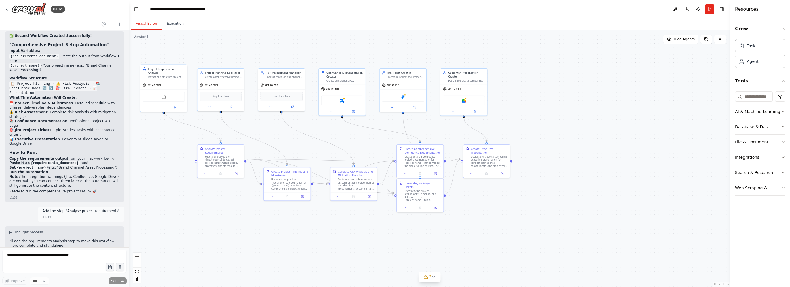
scroll to position [3896, 0]
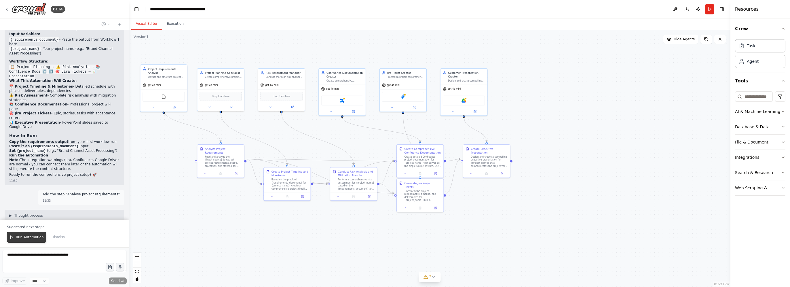
click at [26, 238] on span "Run Automation" at bounding box center [30, 237] width 28 height 5
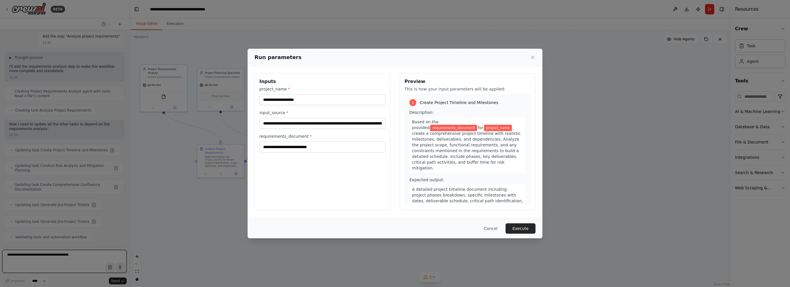
scroll to position [4058, 0]
click at [320, 122] on input "**********" at bounding box center [323, 123] width 126 height 11
click at [328, 181] on div "**********" at bounding box center [323, 141] width 136 height 137
click at [523, 228] on button "Execute" at bounding box center [521, 228] width 30 height 10
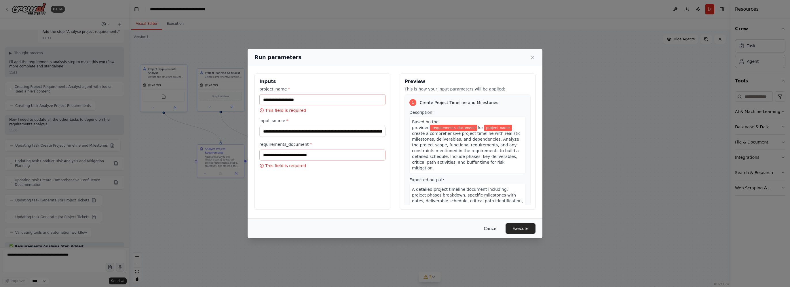
click at [493, 228] on button "Cancel" at bounding box center [491, 228] width 23 height 10
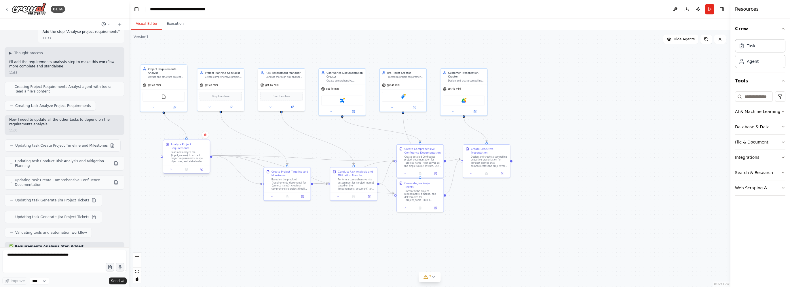
drag, startPoint x: 226, startPoint y: 164, endPoint x: 192, endPoint y: 158, distance: 35.0
click at [192, 158] on div "Analyze Project Requirements Read and analyze the {input_source} to extract pro…" at bounding box center [186, 152] width 47 height 25
click at [67, 256] on textarea at bounding box center [64, 261] width 124 height 23
type textarea "*"
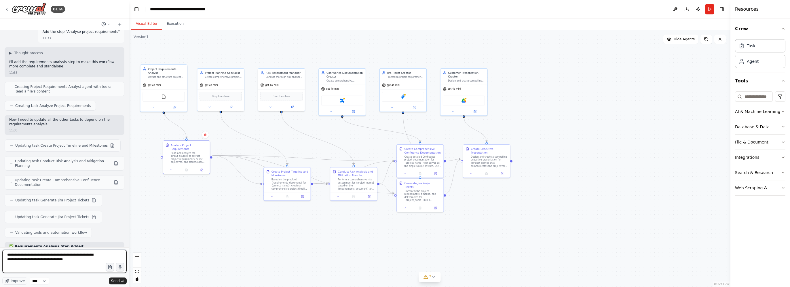
type textarea "**********"
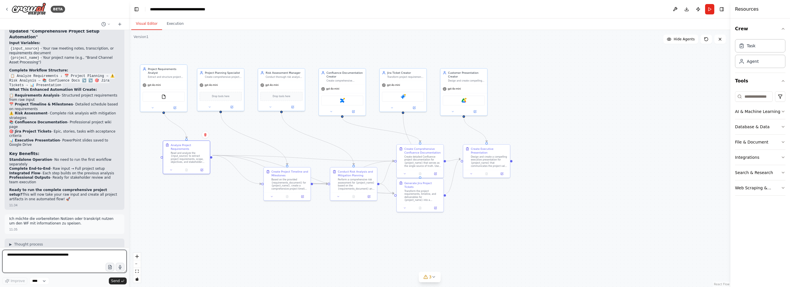
scroll to position [4287, 0]
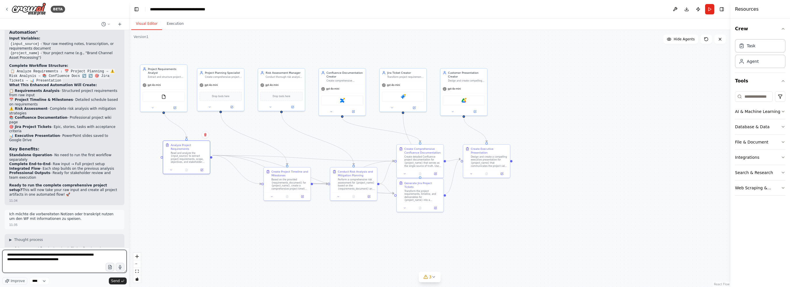
type textarea "**********"
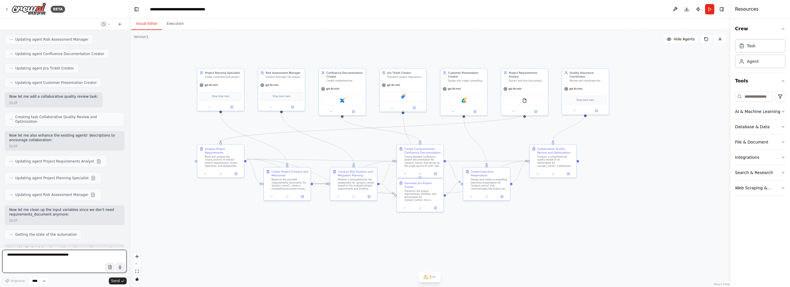
scroll to position [5054, 0]
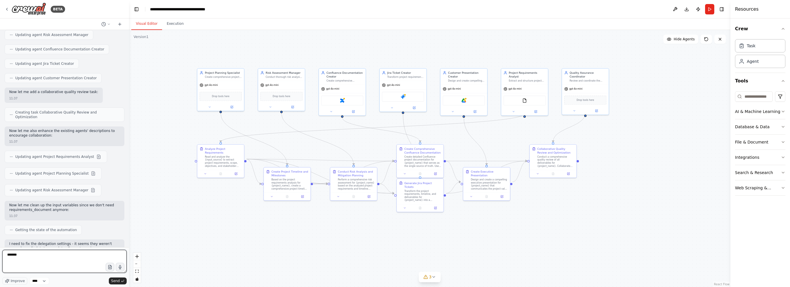
type textarea "********"
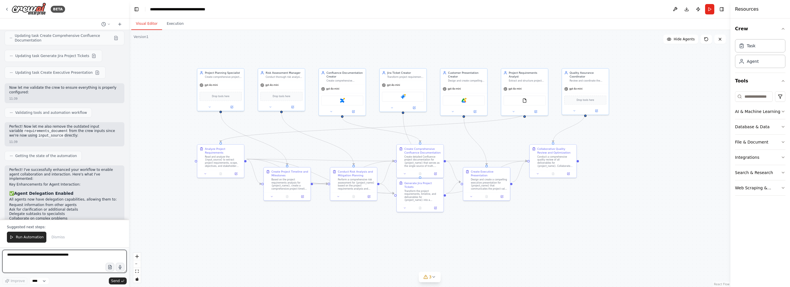
scroll to position [5559, 0]
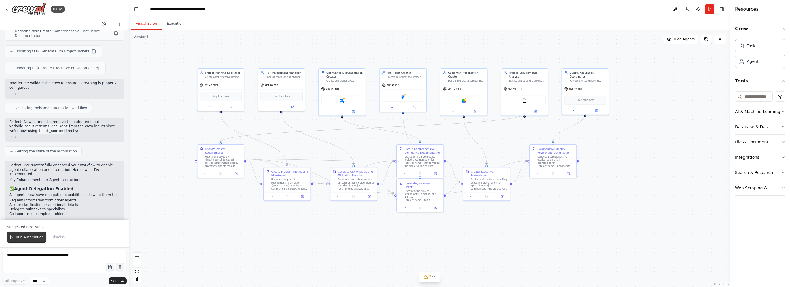
click at [28, 235] on span "Run Automation" at bounding box center [30, 237] width 28 height 5
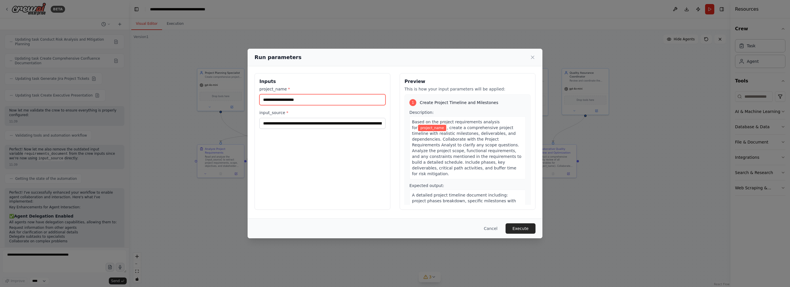
click at [323, 101] on input "project_name *" at bounding box center [323, 99] width 126 height 11
type input "**********"
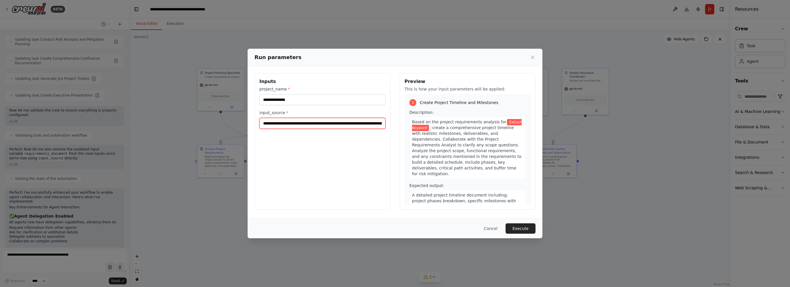
click at [325, 123] on input "**********" at bounding box center [323, 123] width 126 height 11
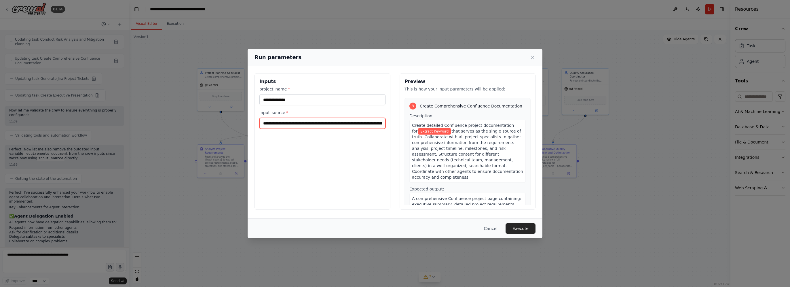
scroll to position [317, 0]
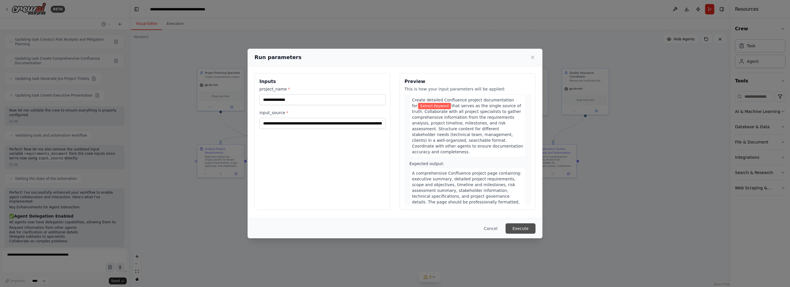
click at [523, 226] on button "Execute" at bounding box center [521, 228] width 30 height 10
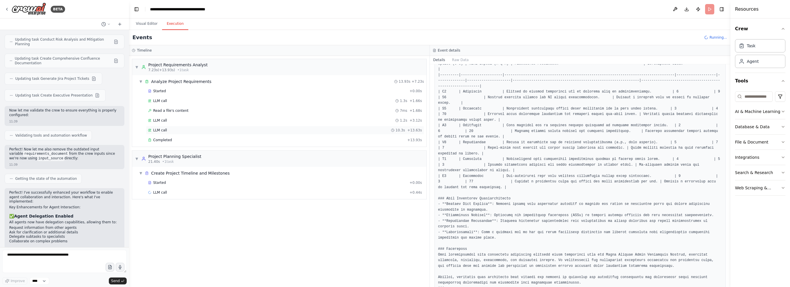
click at [173, 129] on div "LLM call 10.3s + 13.63s" at bounding box center [285, 130] width 274 height 5
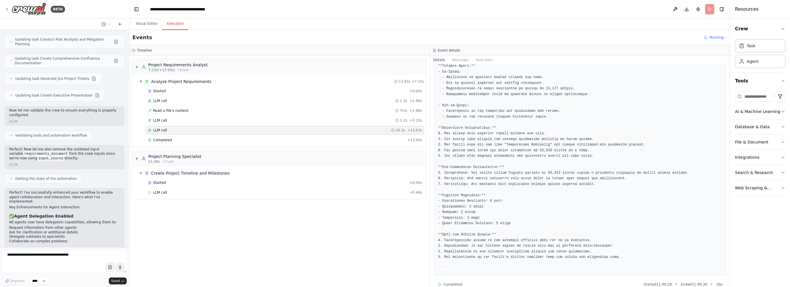
scroll to position [182, 0]
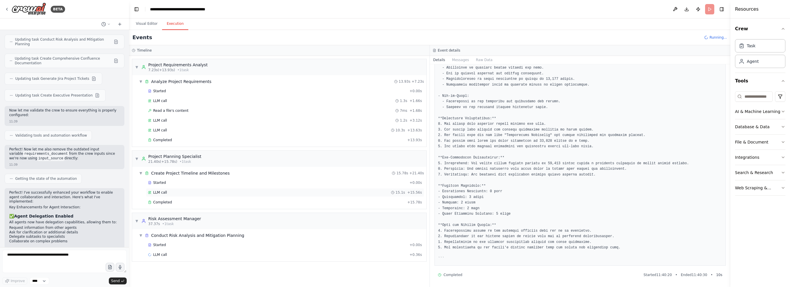
click at [189, 188] on div "LLM call 15.1s + 15.56s" at bounding box center [285, 192] width 278 height 9
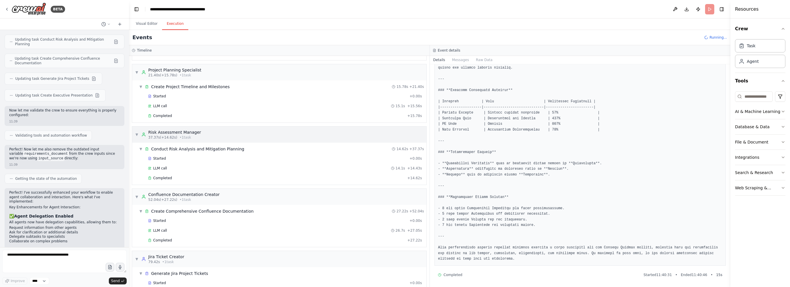
scroll to position [103, 0]
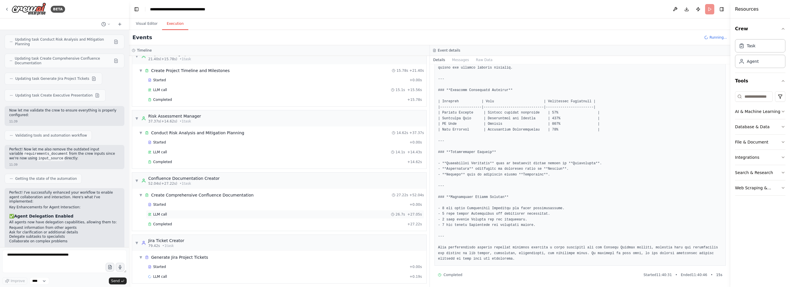
click at [169, 213] on div "LLM call 26.7s + 27.05s" at bounding box center [285, 214] width 274 height 5
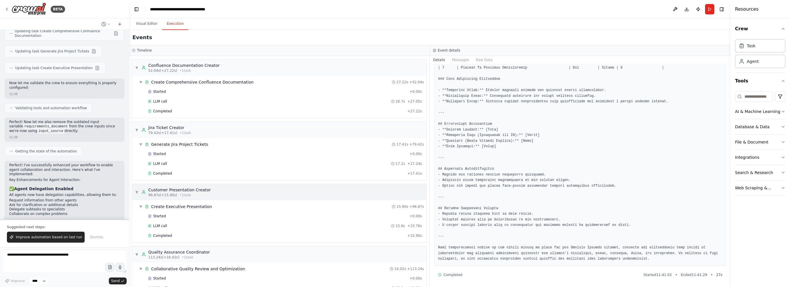
scroll to position [236, 0]
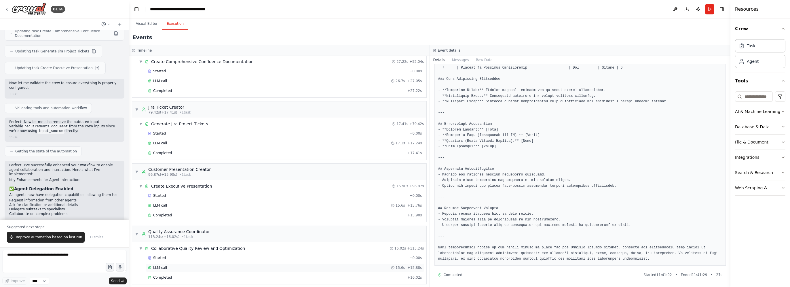
click at [178, 263] on div "LLM call 15.6s + 15.88s" at bounding box center [285, 267] width 278 height 9
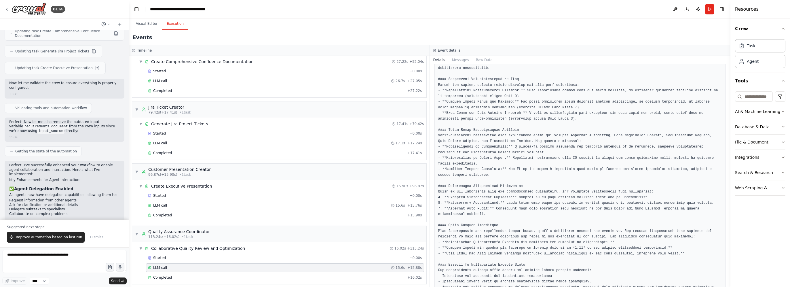
scroll to position [115, 0]
click at [36, 239] on span "Improve automation based on last run" at bounding box center [49, 237] width 66 height 5
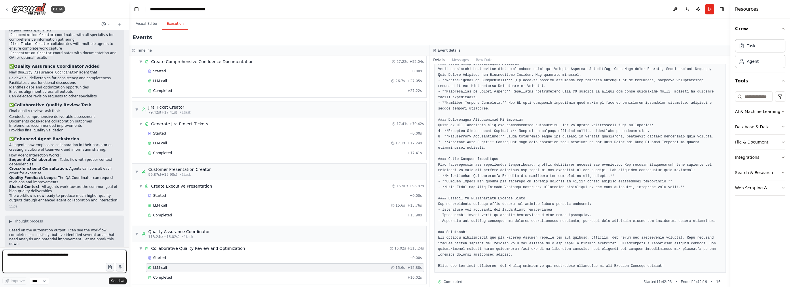
scroll to position [188, 0]
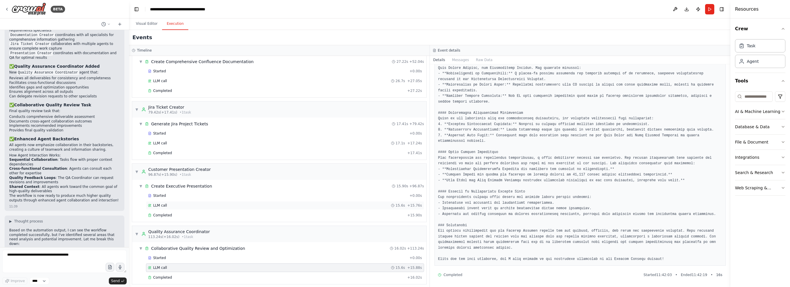
click at [176, 203] on div "LLM call 15.6s + 15.76s" at bounding box center [285, 205] width 274 height 5
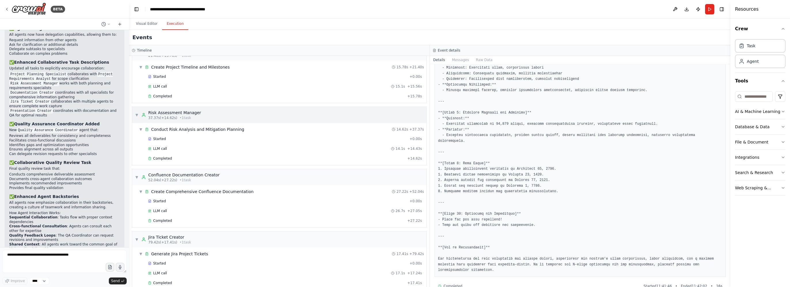
scroll to position [115, 0]
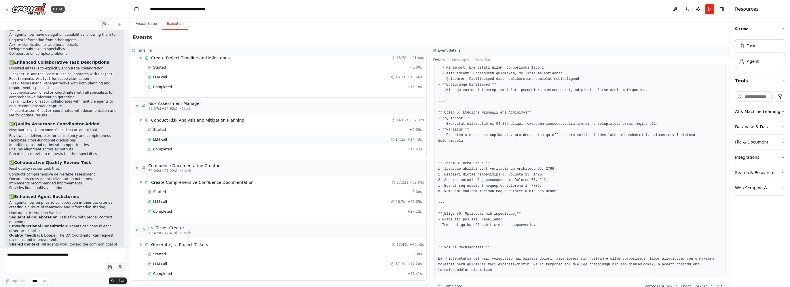
click at [183, 137] on div "LLM call 14.1s + 14.43s" at bounding box center [285, 139] width 274 height 5
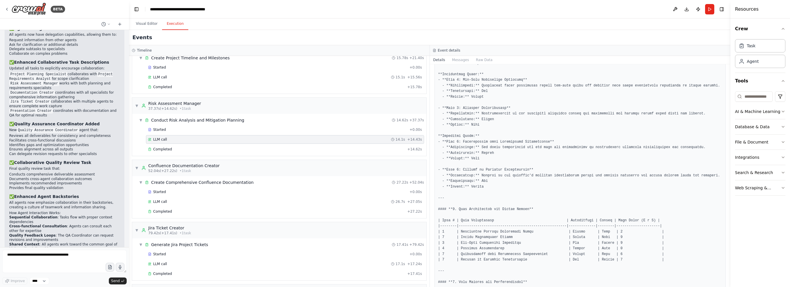
scroll to position [173, 0]
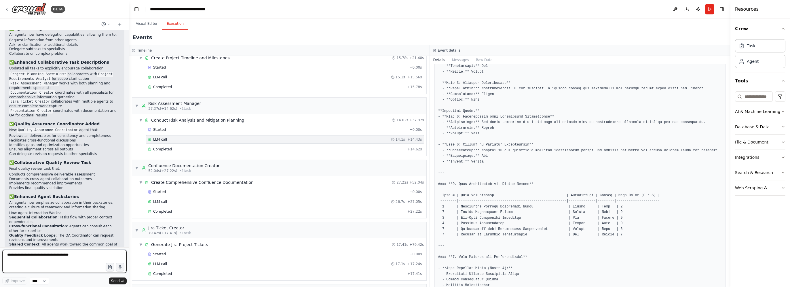
click at [82, 259] on textarea at bounding box center [64, 261] width 124 height 23
type textarea "**********"
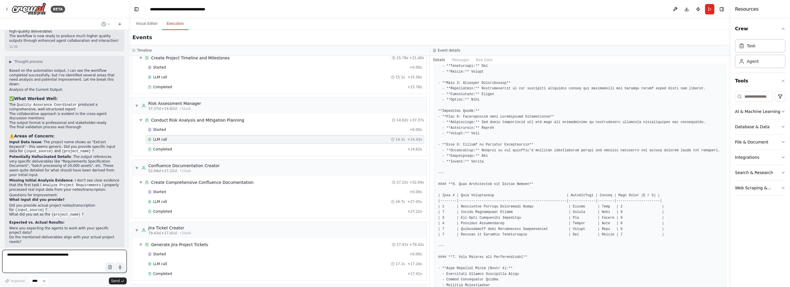
scroll to position [5941, 0]
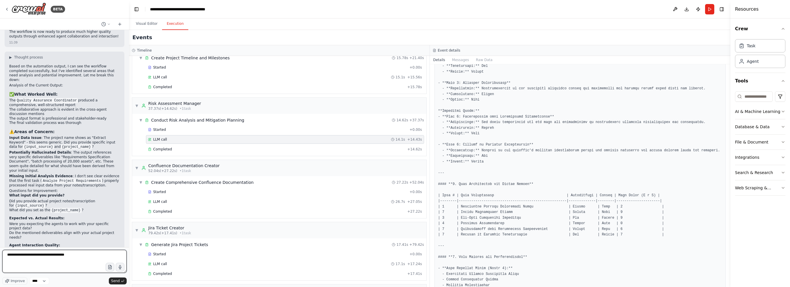
type textarea "**********"
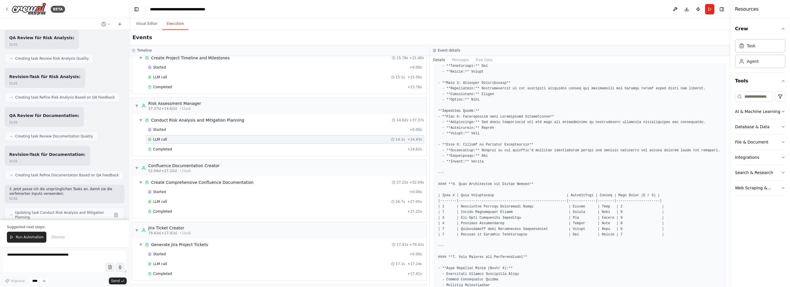
scroll to position [6744, 0]
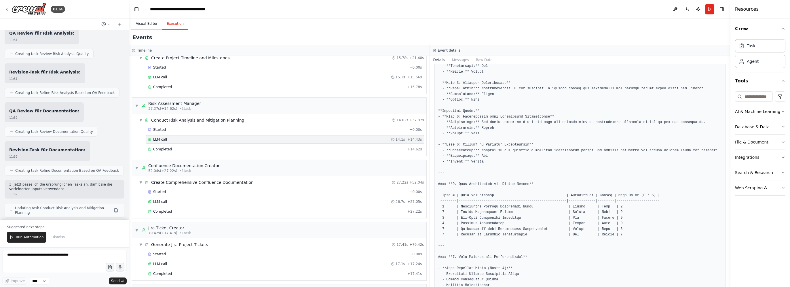
click at [148, 22] on button "Visual Editor" at bounding box center [146, 24] width 31 height 12
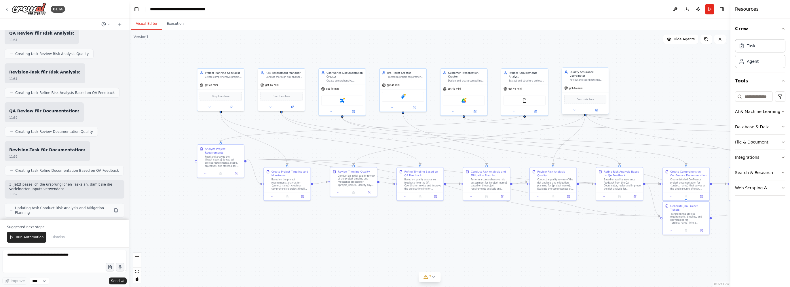
drag, startPoint x: 644, startPoint y: 94, endPoint x: 607, endPoint y: 82, distance: 39.1
click at [607, 82] on div ".deletable-edge-delete-btn { width: 20px; height: 20px; border: 0px solid #ffff…" at bounding box center [430, 158] width 602 height 257
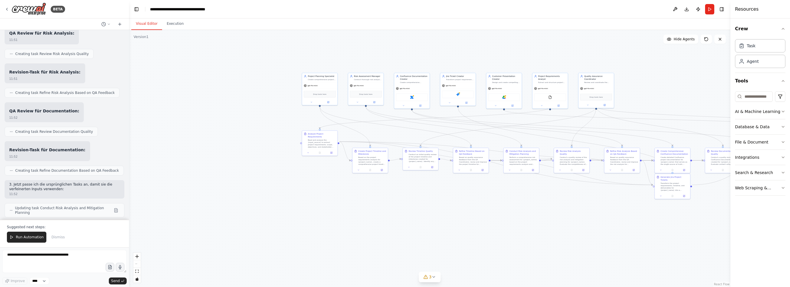
drag, startPoint x: 652, startPoint y: 90, endPoint x: 627, endPoint y: 89, distance: 24.8
click at [627, 89] on div ".deletable-edge-delete-btn { width: 20px; height: 20px; border: 0px solid #ffff…" at bounding box center [430, 158] width 602 height 257
drag, startPoint x: 639, startPoint y: 89, endPoint x: 476, endPoint y: 87, distance: 162.5
click at [476, 87] on div ".deletable-edge-delete-btn { width: 20px; height: 20px; border: 0px solid #ffff…" at bounding box center [430, 158] width 602 height 257
click at [26, 239] on span "Run Automation" at bounding box center [30, 237] width 28 height 5
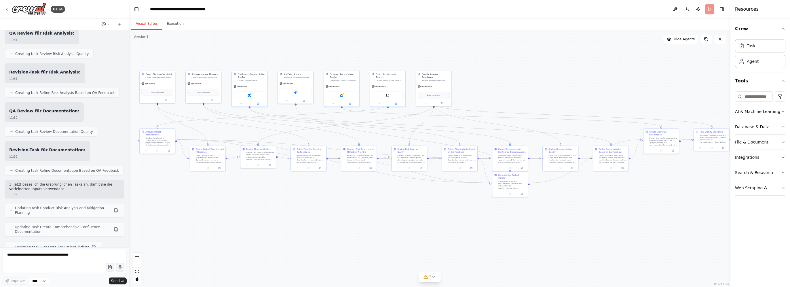
scroll to position [6717, 0]
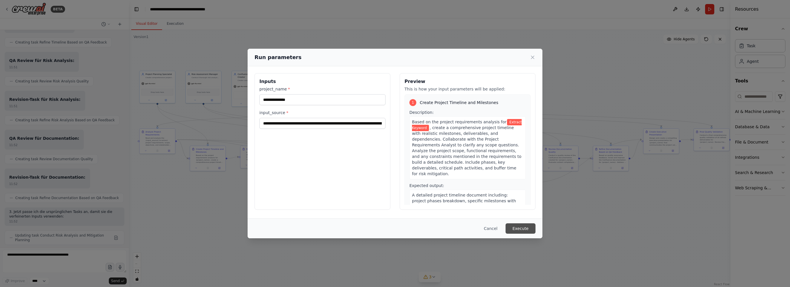
click at [523, 230] on button "Execute" at bounding box center [521, 228] width 30 height 10
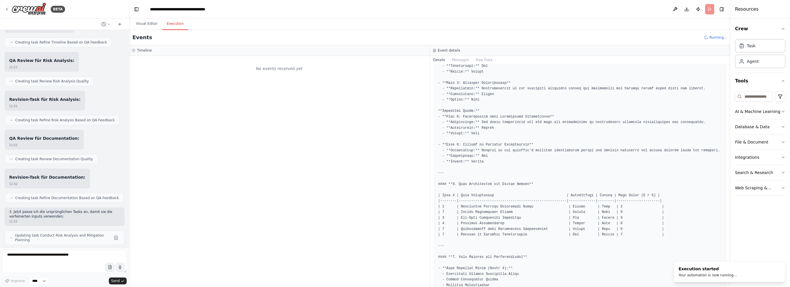
scroll to position [0, 0]
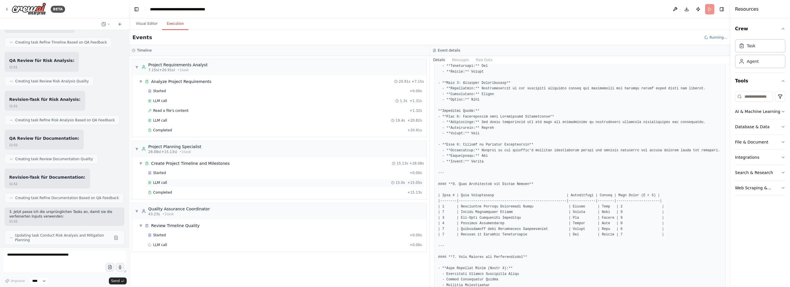
click at [159, 180] on span "LLM call" at bounding box center [160, 182] width 14 height 5
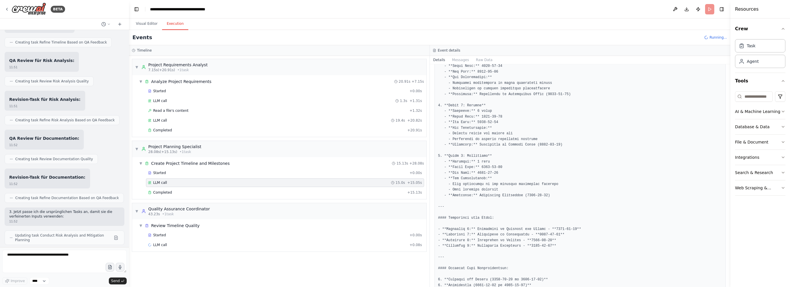
click at [169, 182] on div "LLM call 15.0s + 15.05s" at bounding box center [285, 182] width 274 height 5
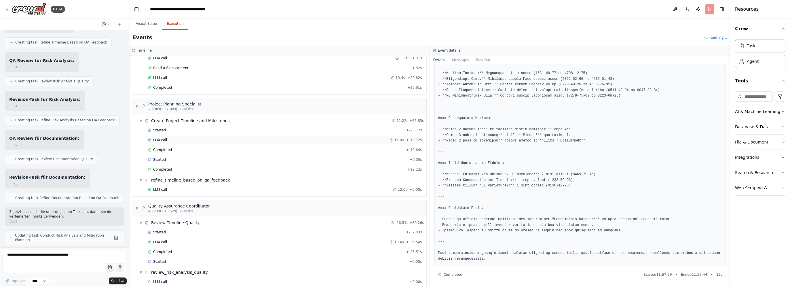
scroll to position [58, 0]
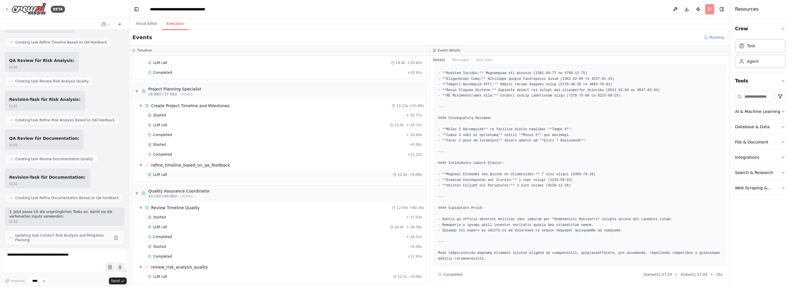
click at [171, 173] on div "LLM call 12.0s + 0.00s" at bounding box center [285, 174] width 274 height 5
